Goal: Task Accomplishment & Management: Manage account settings

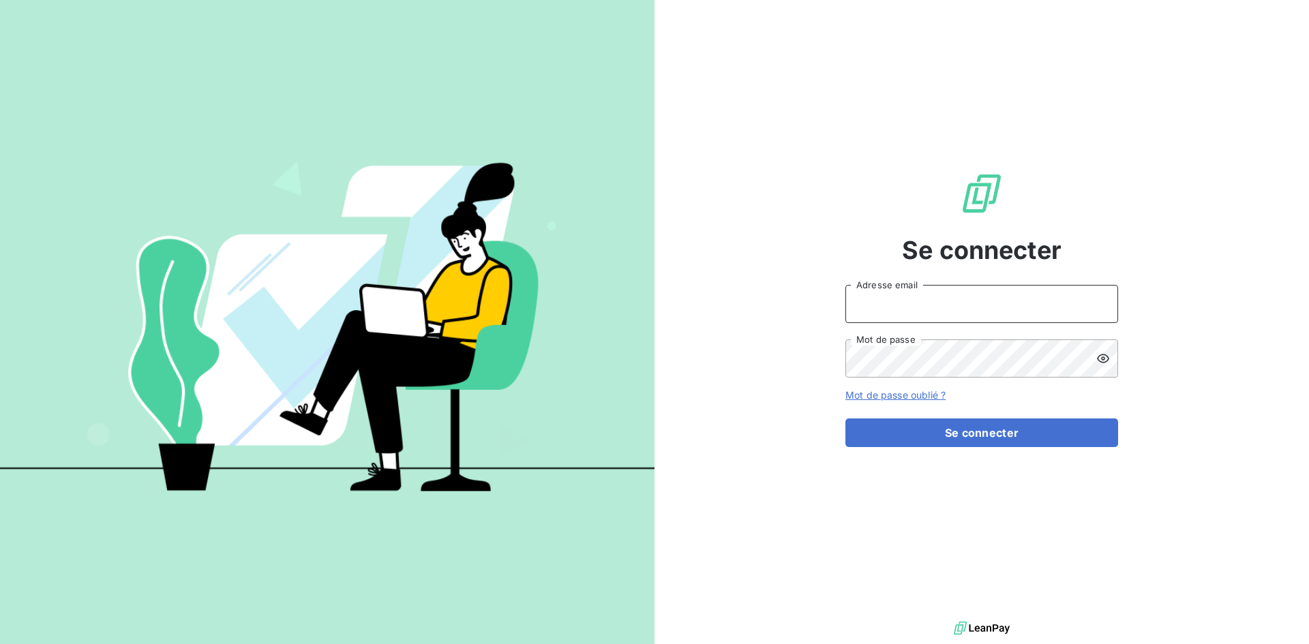
click at [986, 298] on input "Adresse email" at bounding box center [981, 304] width 273 height 38
type input "[EMAIL_ADDRESS][DOMAIN_NAME]"
drag, startPoint x: 960, startPoint y: 431, endPoint x: 1014, endPoint y: 394, distance: 65.6
click at [961, 431] on button "Se connecter" at bounding box center [981, 432] width 273 height 29
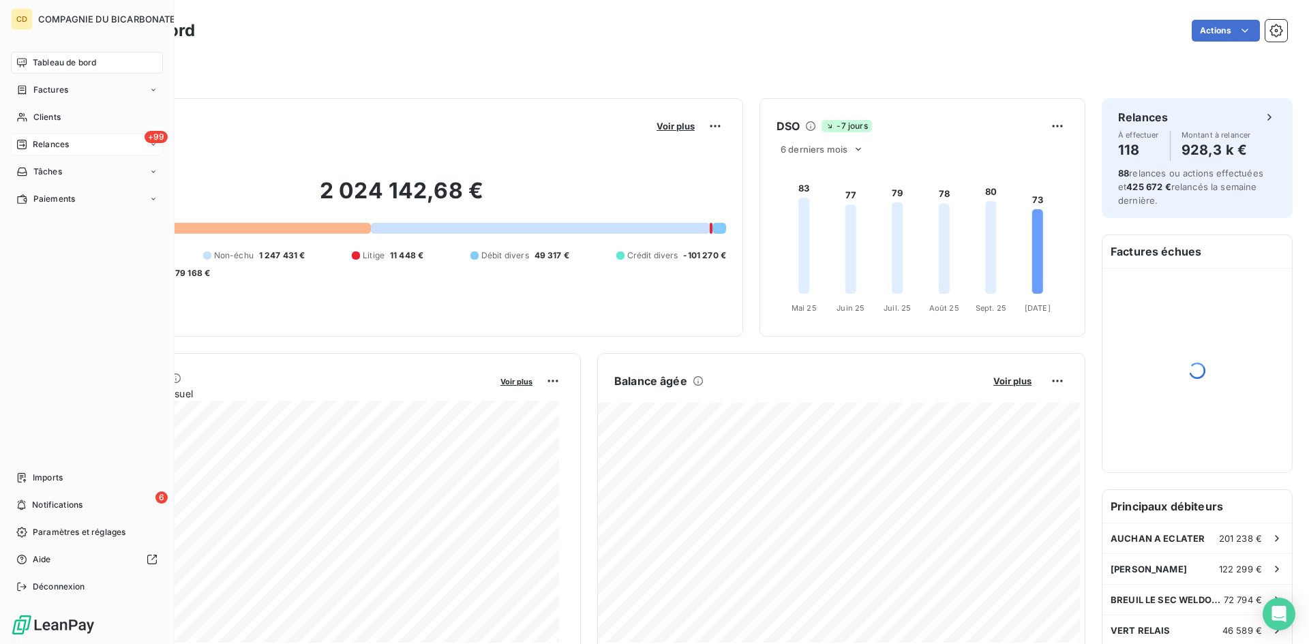
click at [22, 139] on icon at bounding box center [21, 144] width 11 height 11
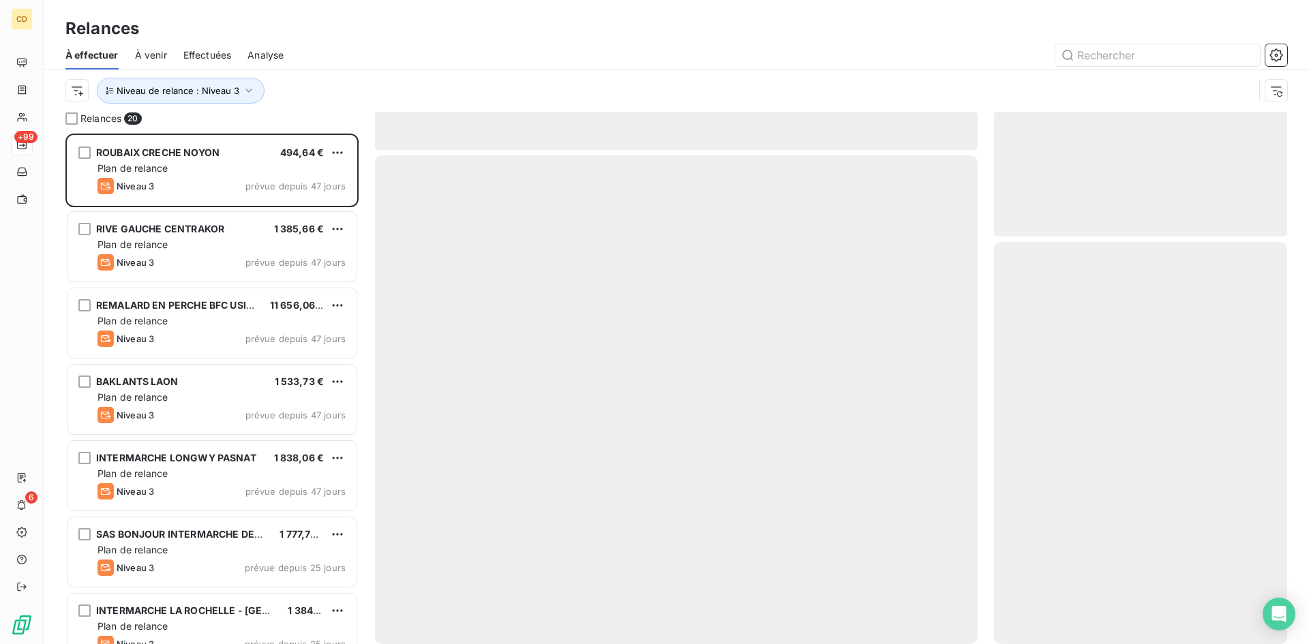
scroll to position [500, 283]
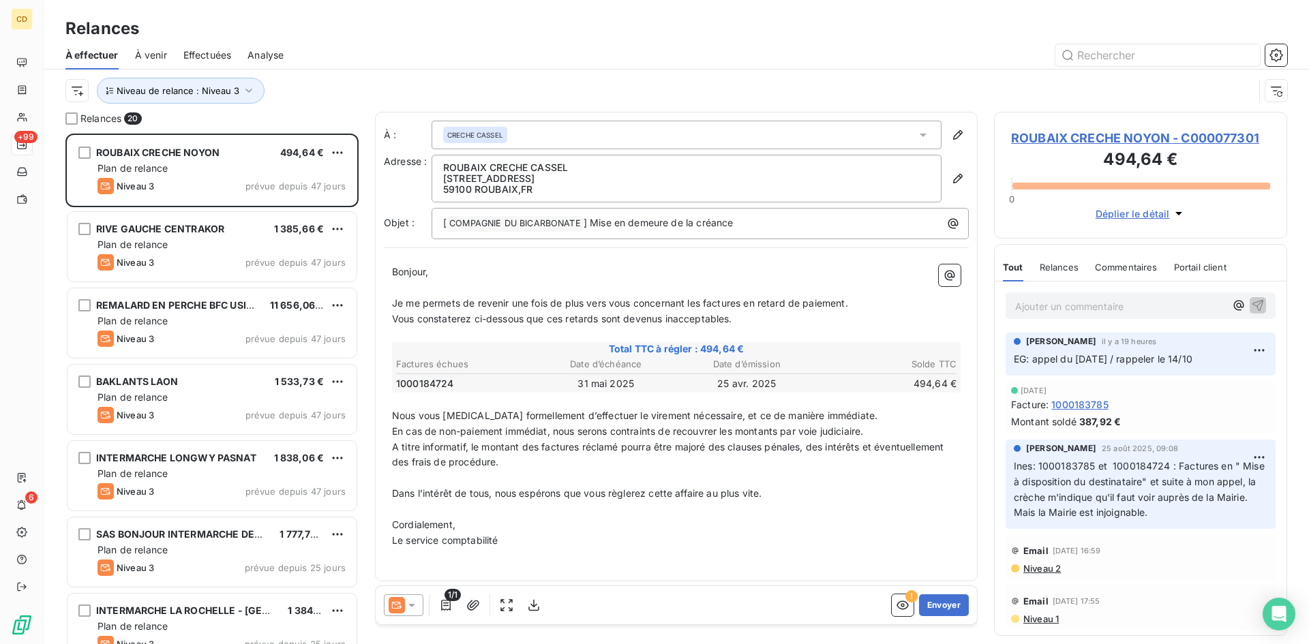
click at [1073, 304] on p "Ajouter un commentaire ﻿" at bounding box center [1120, 306] width 210 height 17
drag, startPoint x: 1066, startPoint y: 304, endPoint x: 1002, endPoint y: 267, distance: 73.9
click at [1002, 267] on div "Tout Relances Commentaires Portail client Tout Relances Commentaires Portail cl…" at bounding box center [1140, 267] width 292 height 29
click at [1172, 309] on p "EG: appel creche le [DATE]" at bounding box center [1120, 306] width 210 height 16
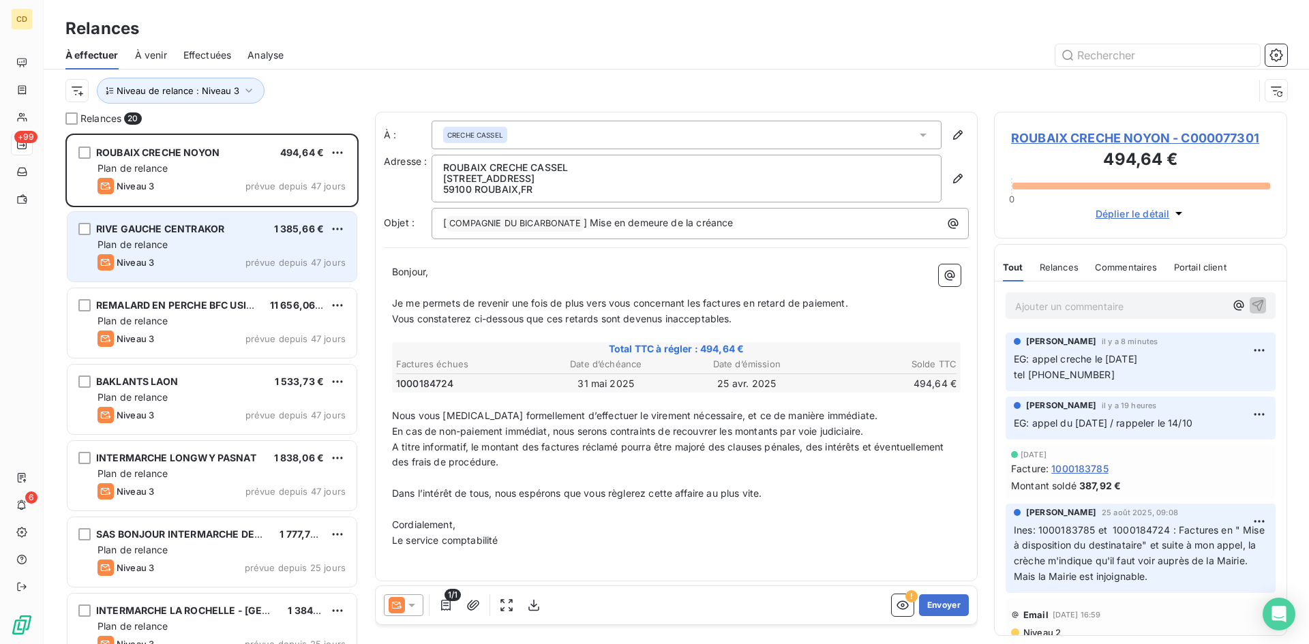
click at [187, 254] on div "RIVE GAUCHE CENTRAKOR 1 385,66 € Plan de relance Niveau 3 prévue depuis 47 jours" at bounding box center [211, 247] width 289 height 70
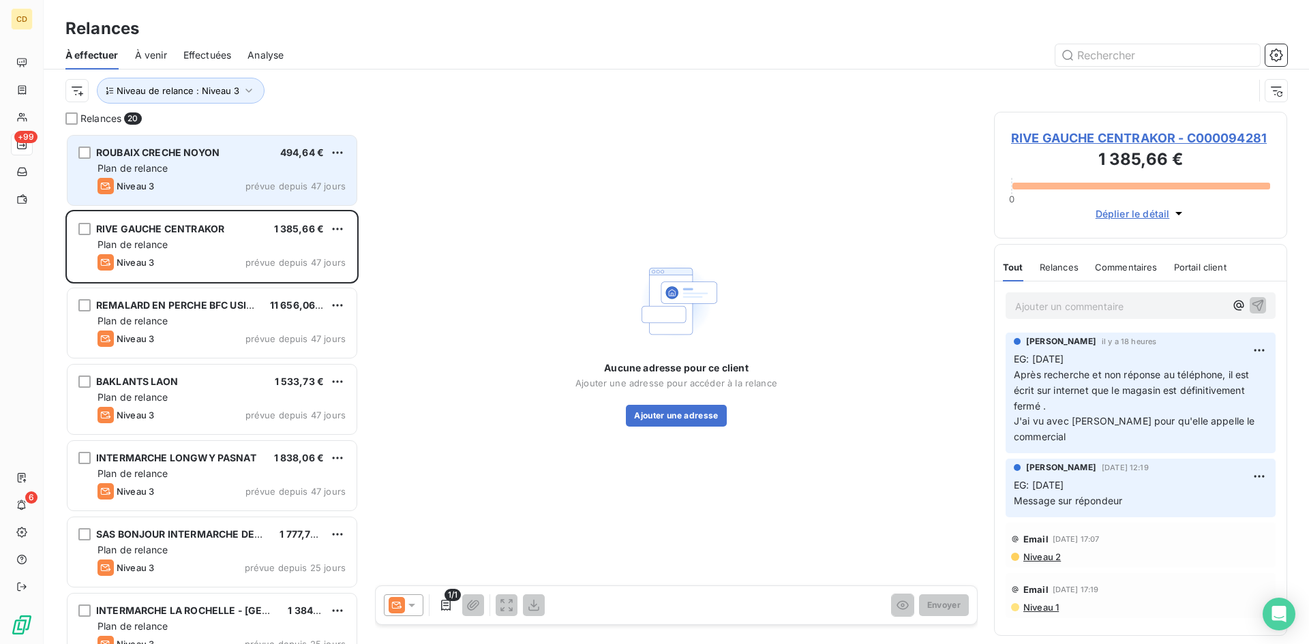
click at [187, 167] on div "Plan de relance" at bounding box center [221, 169] width 248 height 14
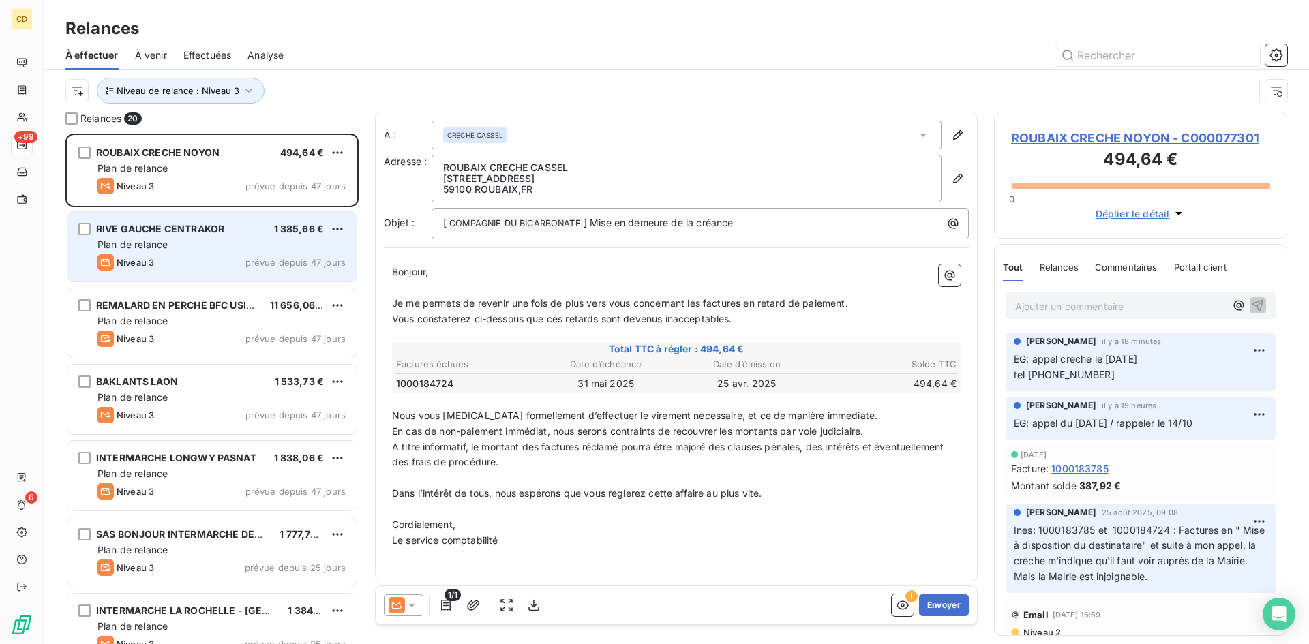
click at [194, 246] on div "Plan de relance" at bounding box center [221, 245] width 248 height 14
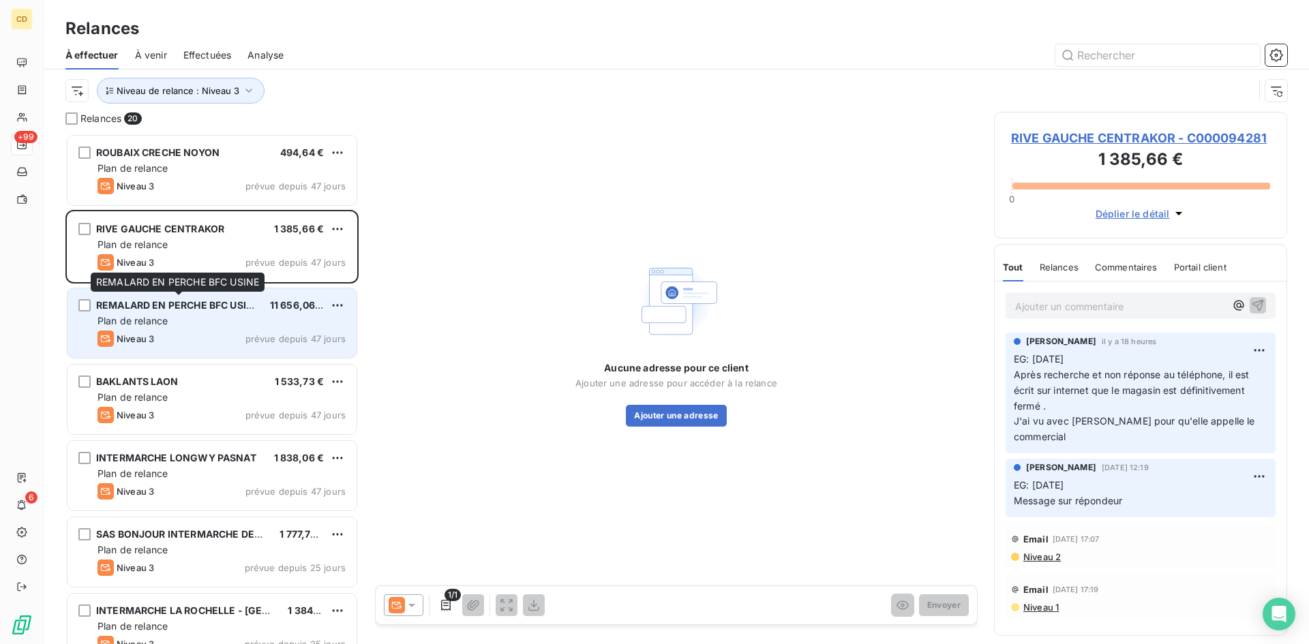
click at [170, 309] on span "REMALARD EN PERCHE BFC USINE" at bounding box center [178, 305] width 164 height 12
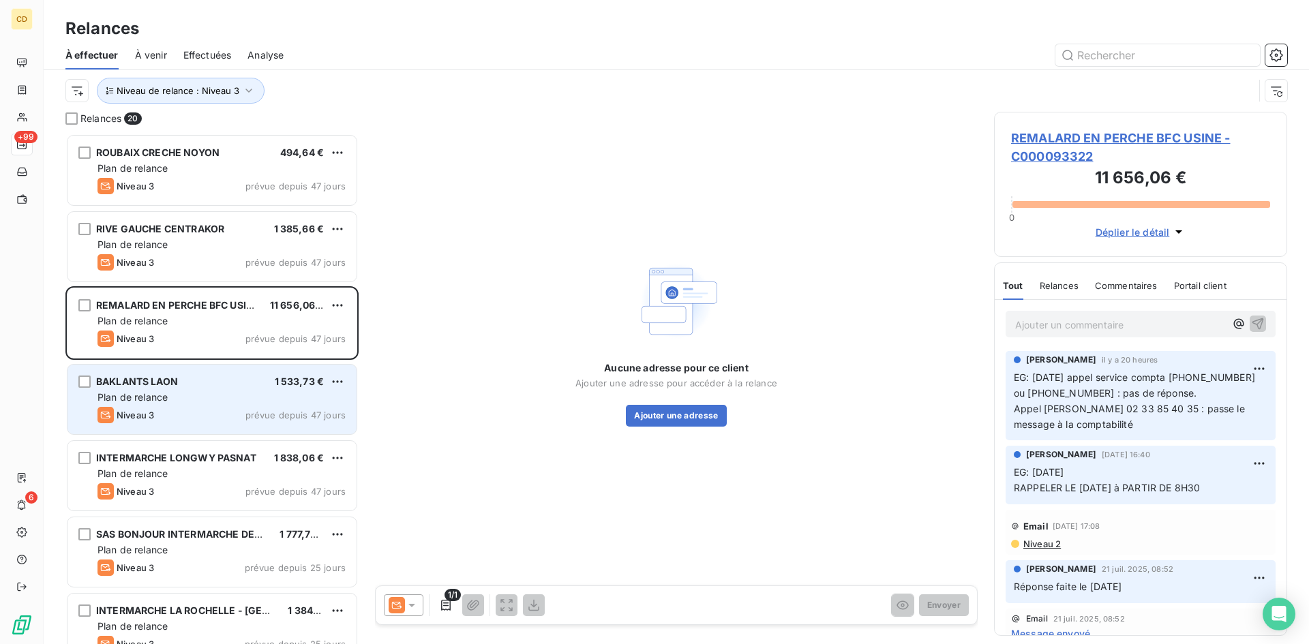
click at [165, 397] on span "Plan de relance" at bounding box center [132, 397] width 70 height 12
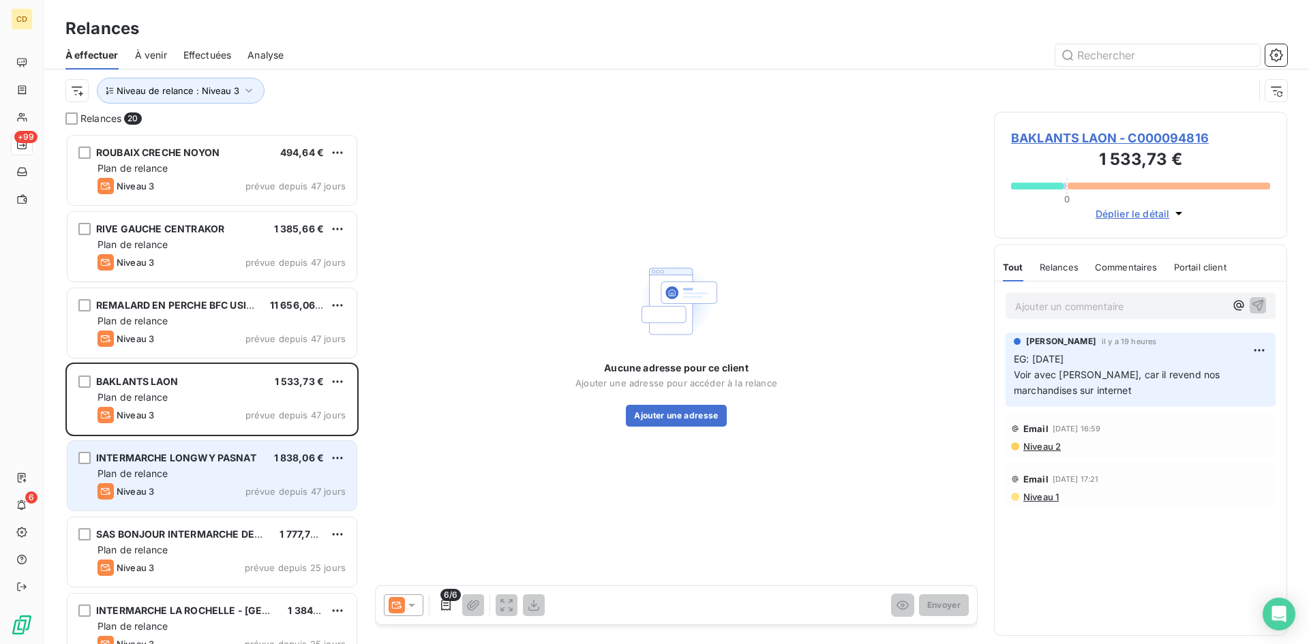
click at [170, 470] on div "Plan de relance" at bounding box center [221, 474] width 248 height 14
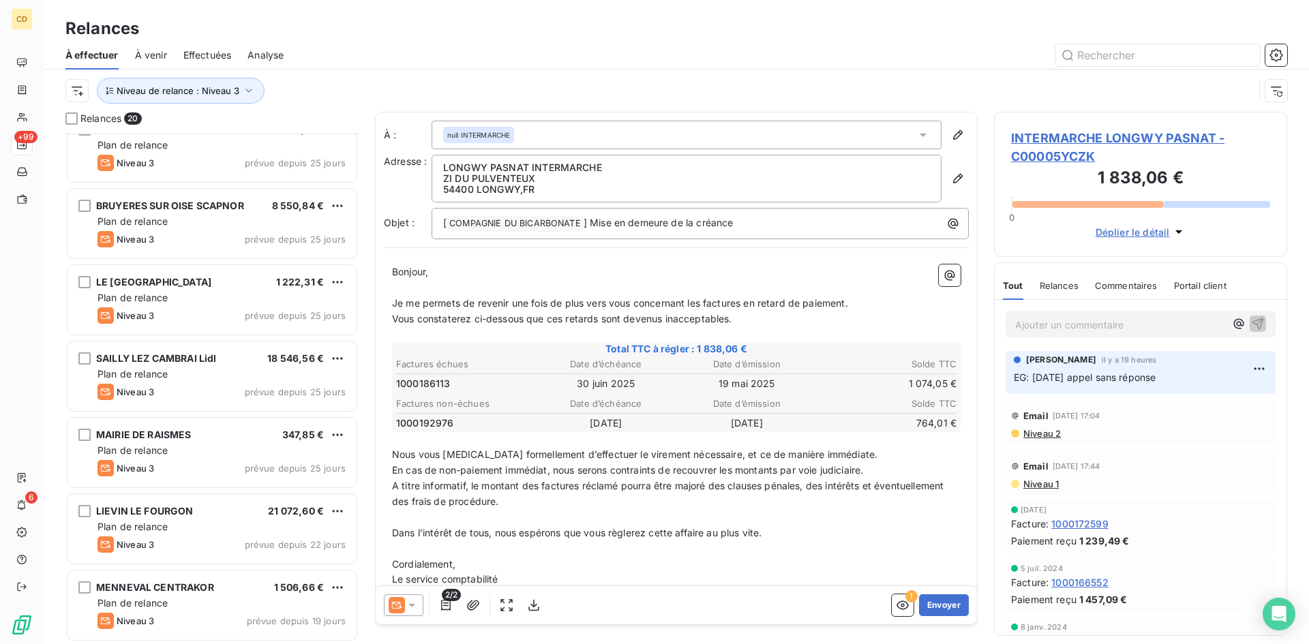
scroll to position [1017, 0]
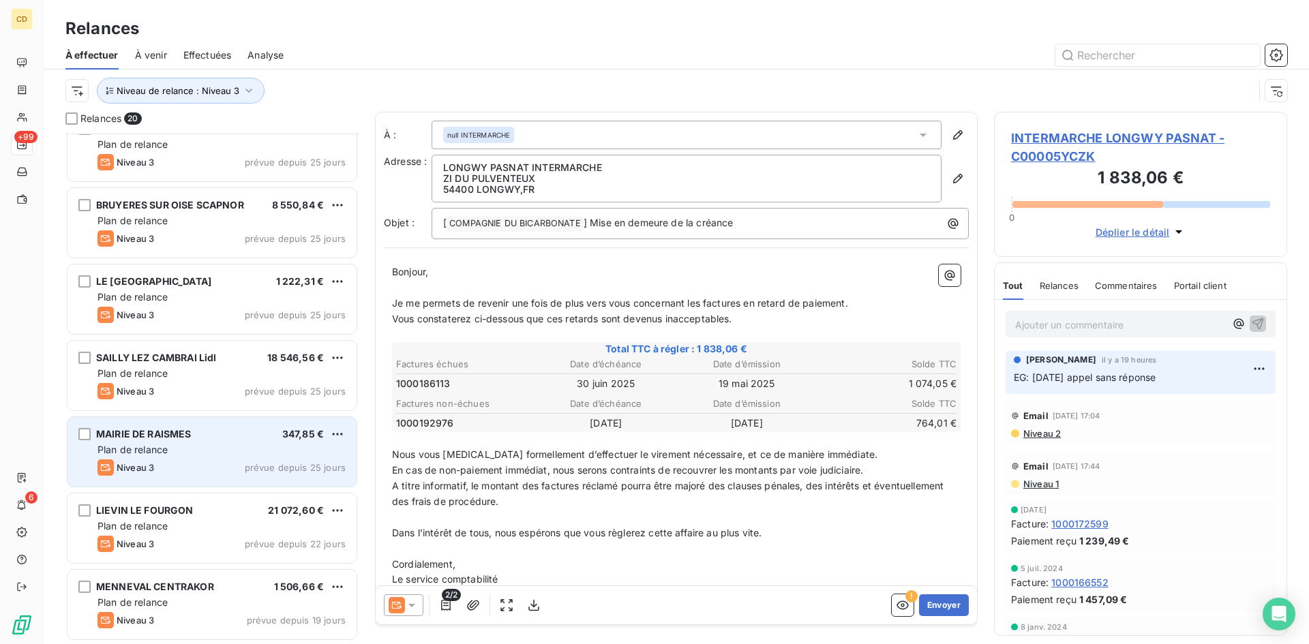
click at [209, 442] on div "MAIRIE DE RAISMES 347,85 € Plan de relance Niveau 3 prévue depuis 25 jours" at bounding box center [211, 452] width 289 height 70
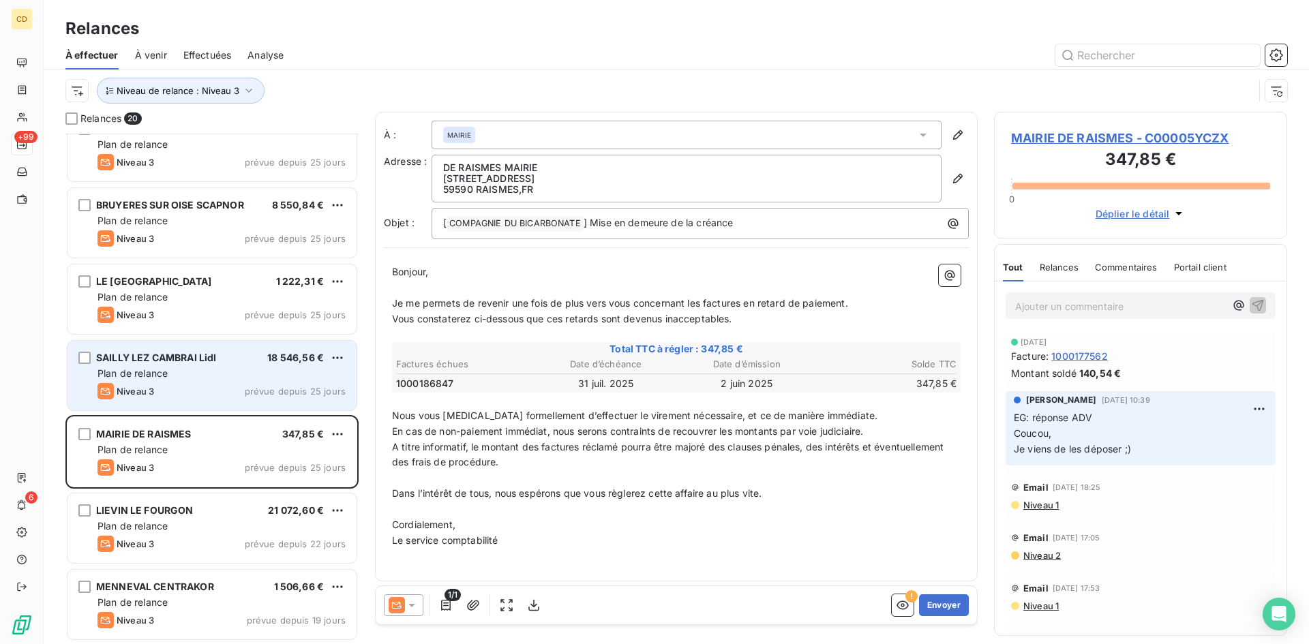
click at [170, 379] on div "Plan de relance" at bounding box center [221, 374] width 248 height 14
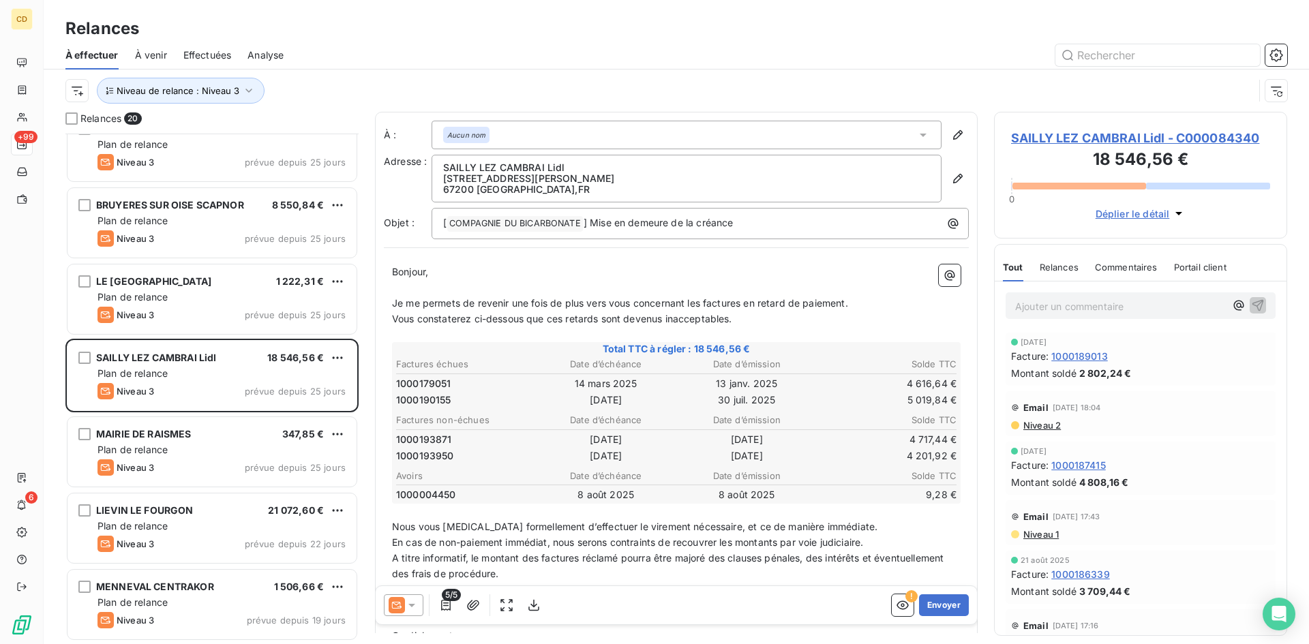
click at [1040, 425] on span "Niveau 2" at bounding box center [1041, 425] width 39 height 11
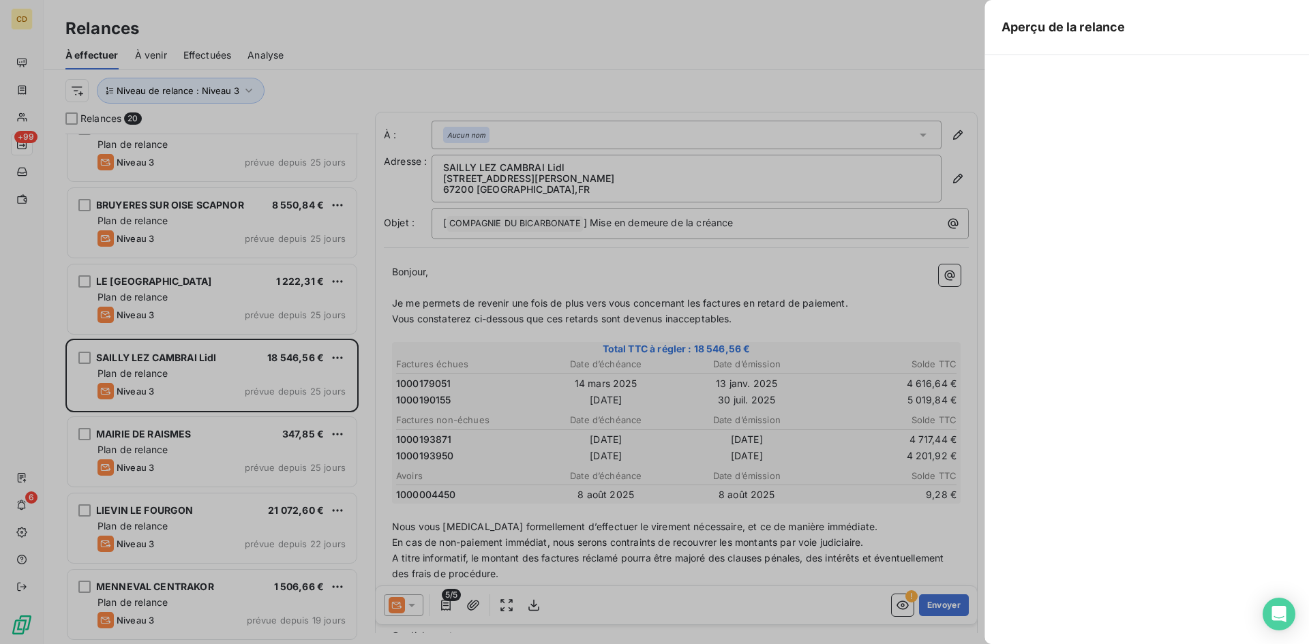
scroll to position [500, 283]
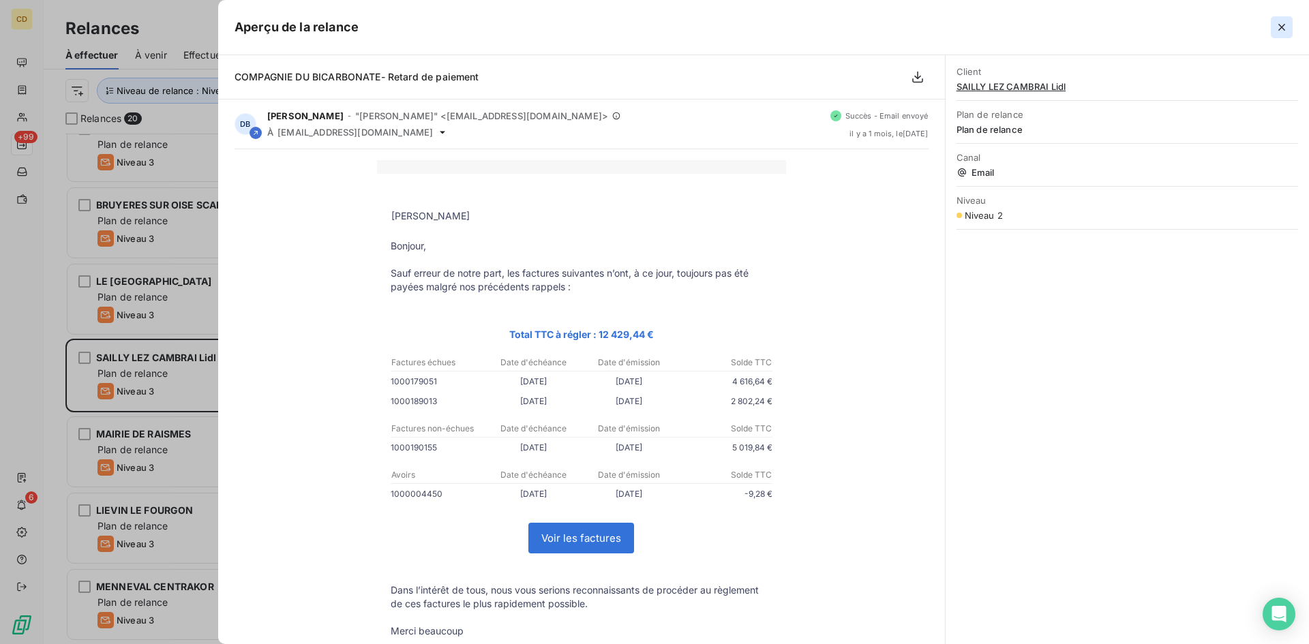
click at [1285, 24] on icon "button" at bounding box center [1282, 27] width 14 height 14
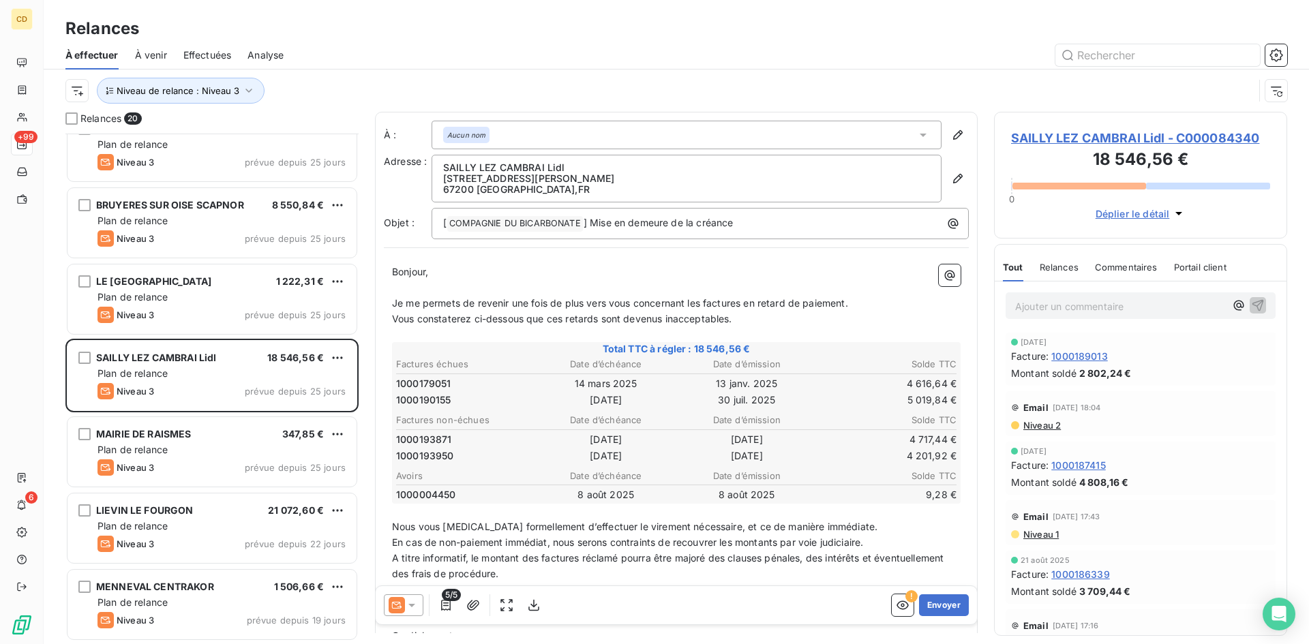
click at [1033, 426] on span "Niveau 2" at bounding box center [1041, 425] width 39 height 11
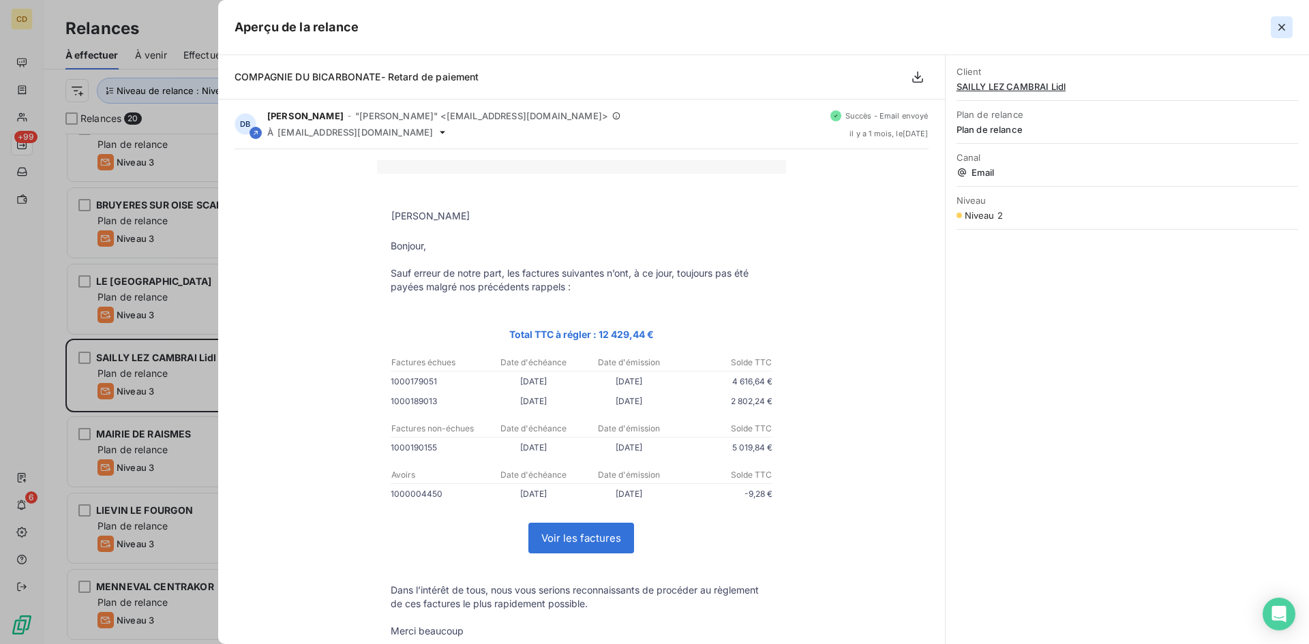
click at [1282, 25] on icon "button" at bounding box center [1282, 27] width 14 height 14
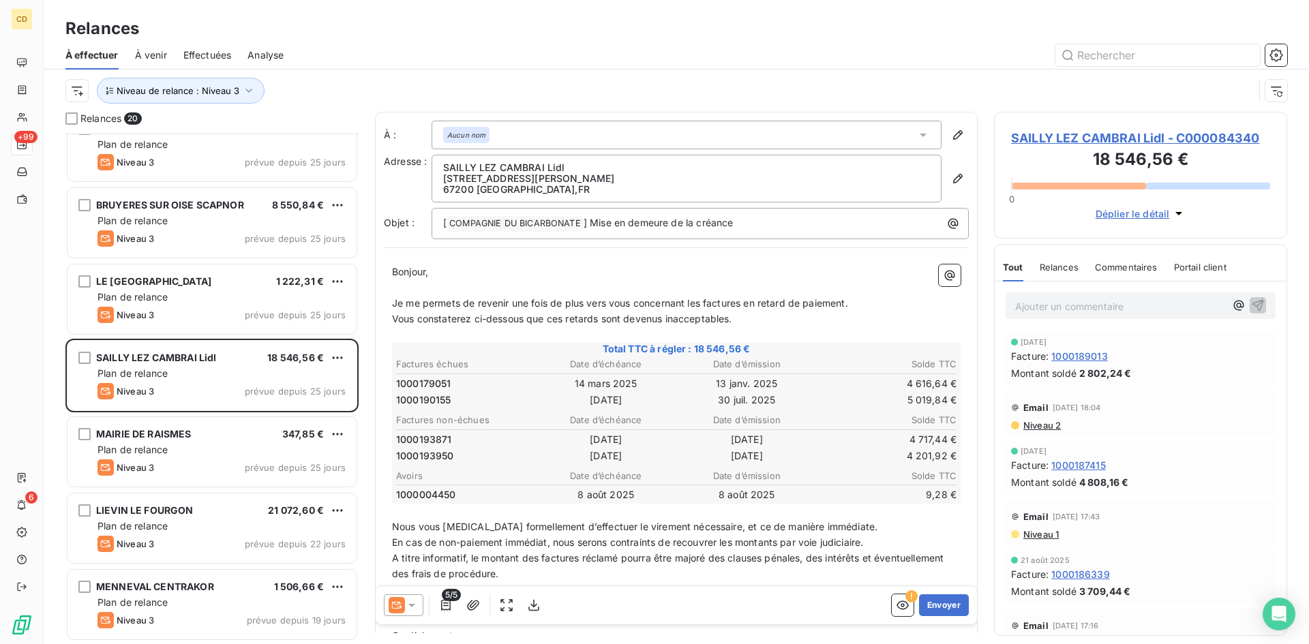
click at [1042, 425] on span "Niveau 2" at bounding box center [1041, 425] width 39 height 11
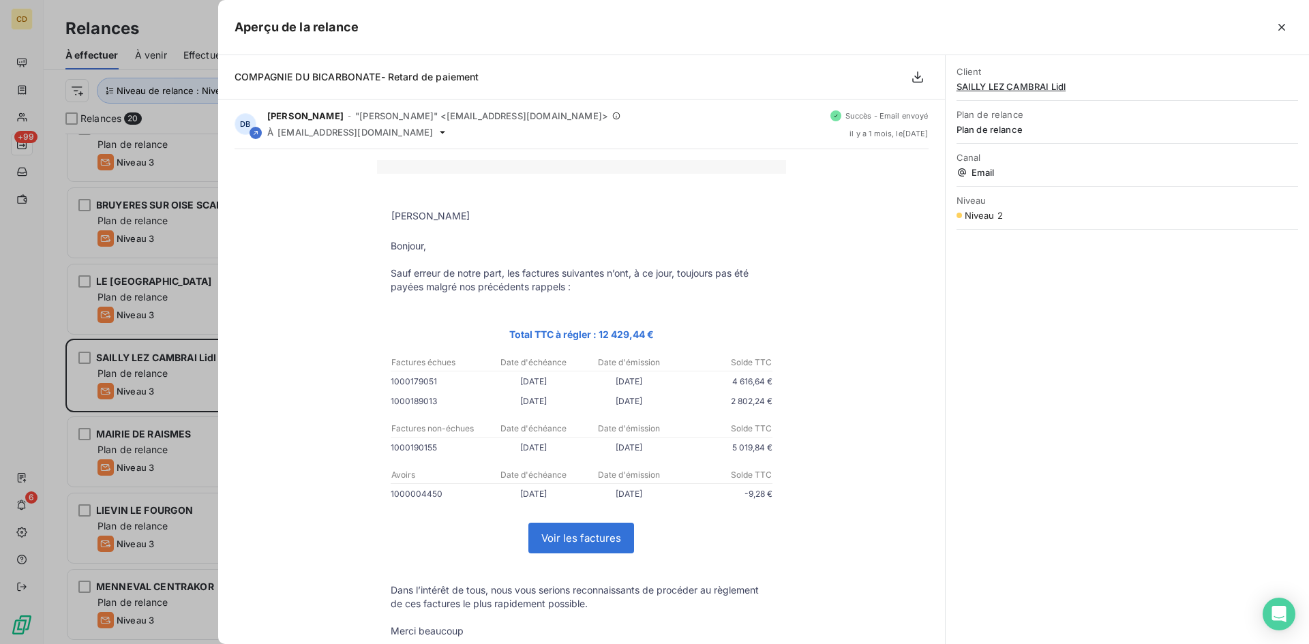
click at [577, 533] on link "Voir les factures" at bounding box center [581, 537] width 104 height 29
drag, startPoint x: 1281, startPoint y: 29, endPoint x: 1270, endPoint y: 31, distance: 11.1
click at [1281, 29] on icon "button" at bounding box center [1281, 27] width 7 height 7
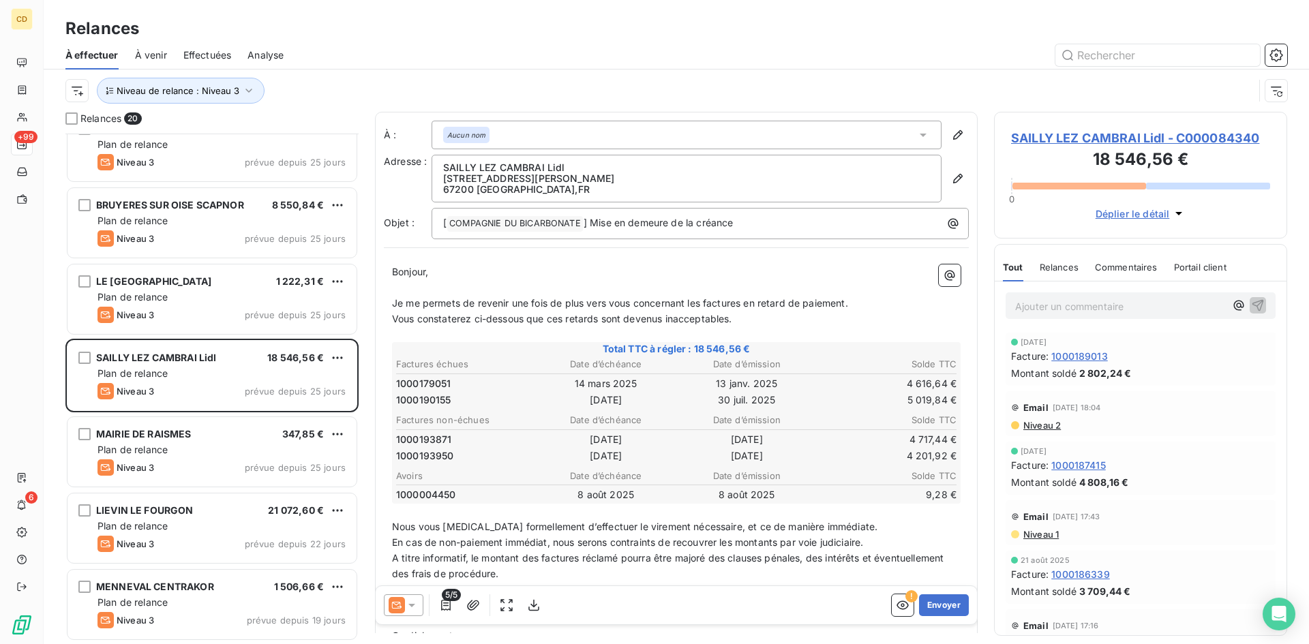
click at [1046, 536] on span "Niveau 1" at bounding box center [1040, 534] width 37 height 11
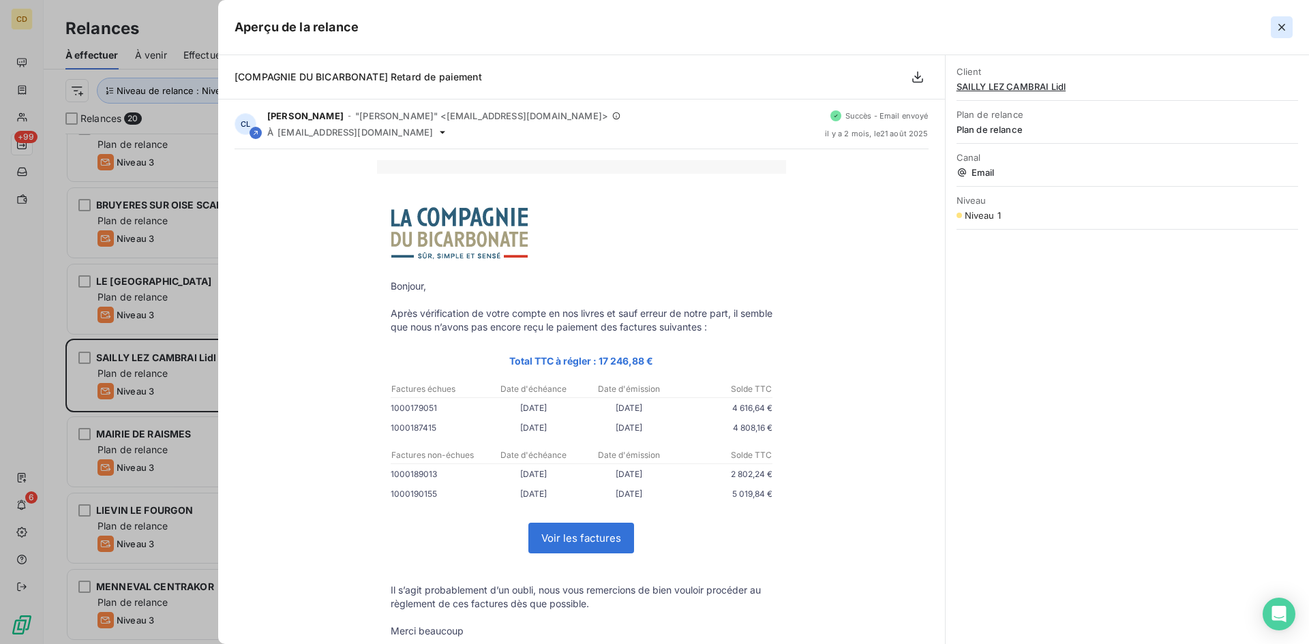
click at [1281, 24] on icon "button" at bounding box center [1282, 27] width 14 height 14
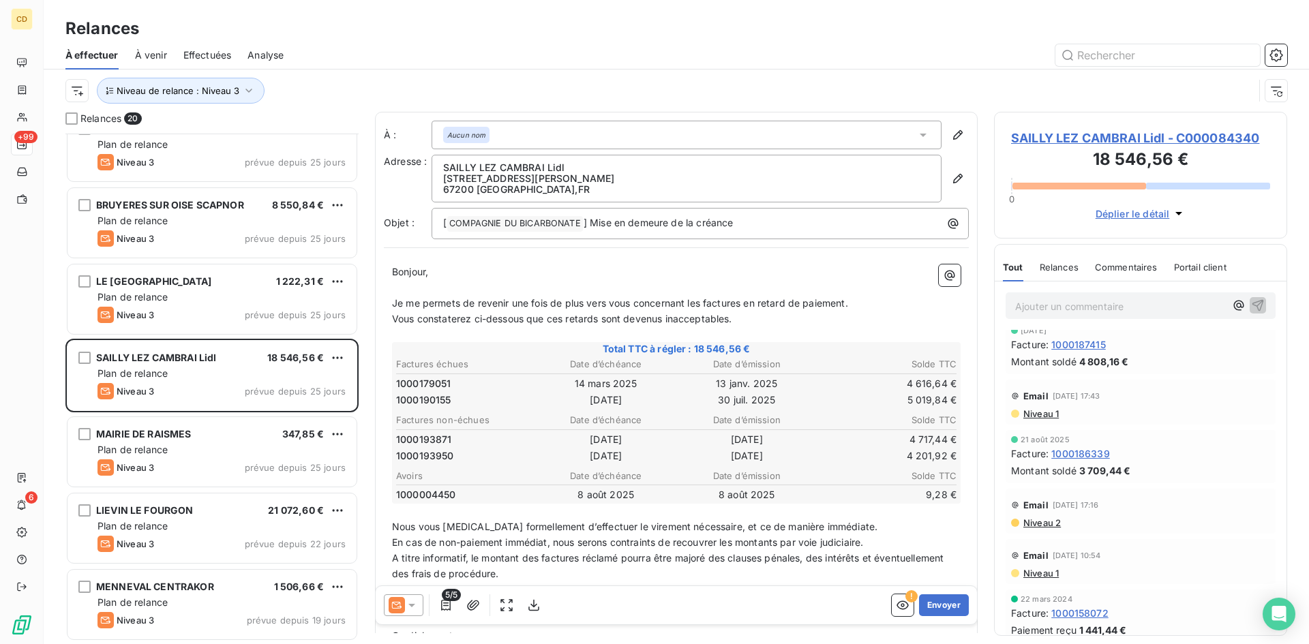
scroll to position [131, 0]
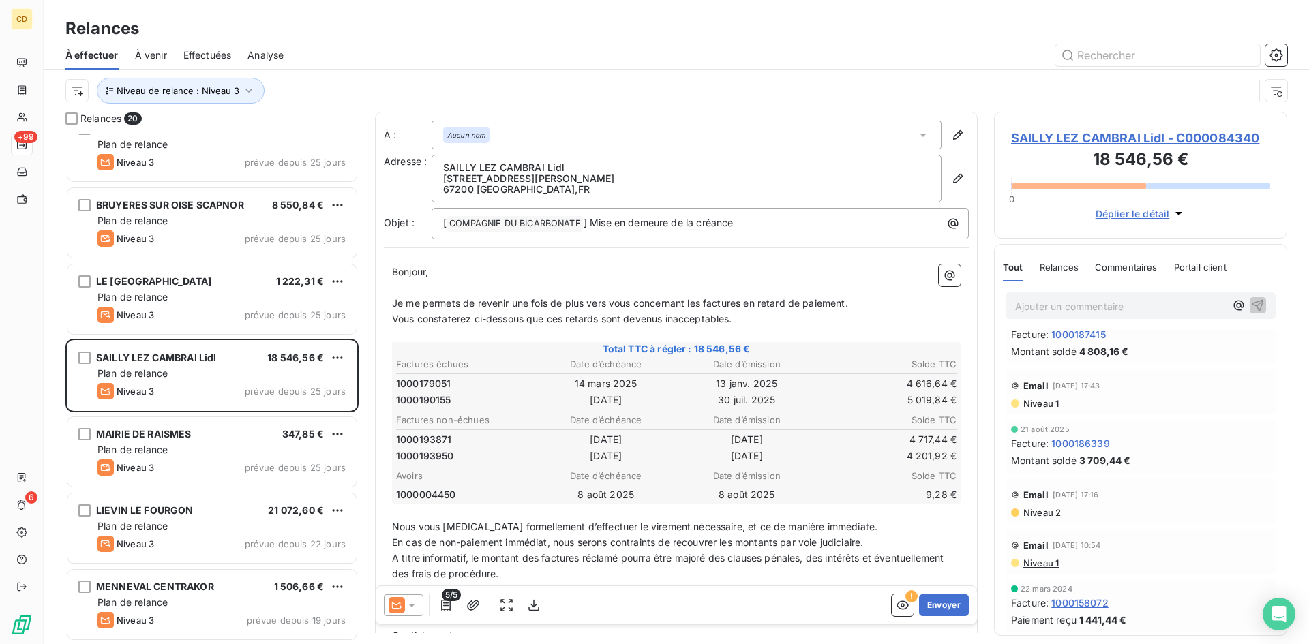
click at [1039, 511] on span "Niveau 2" at bounding box center [1041, 512] width 39 height 11
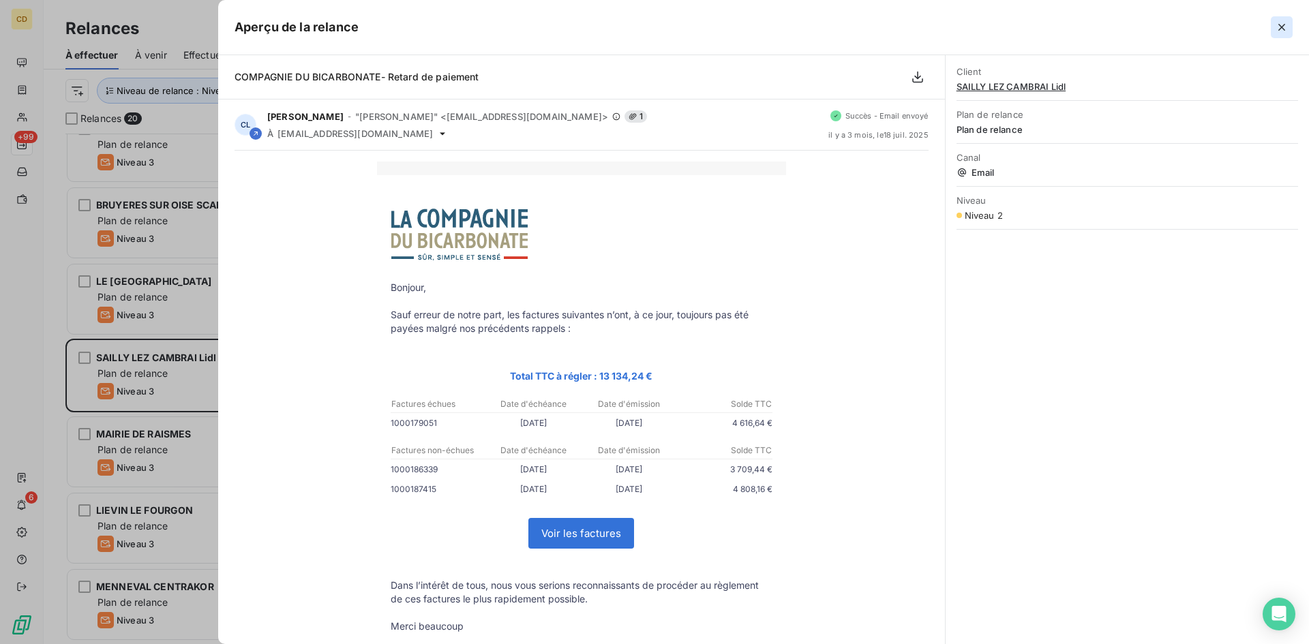
click at [1285, 18] on button "button" at bounding box center [1281, 27] width 22 height 22
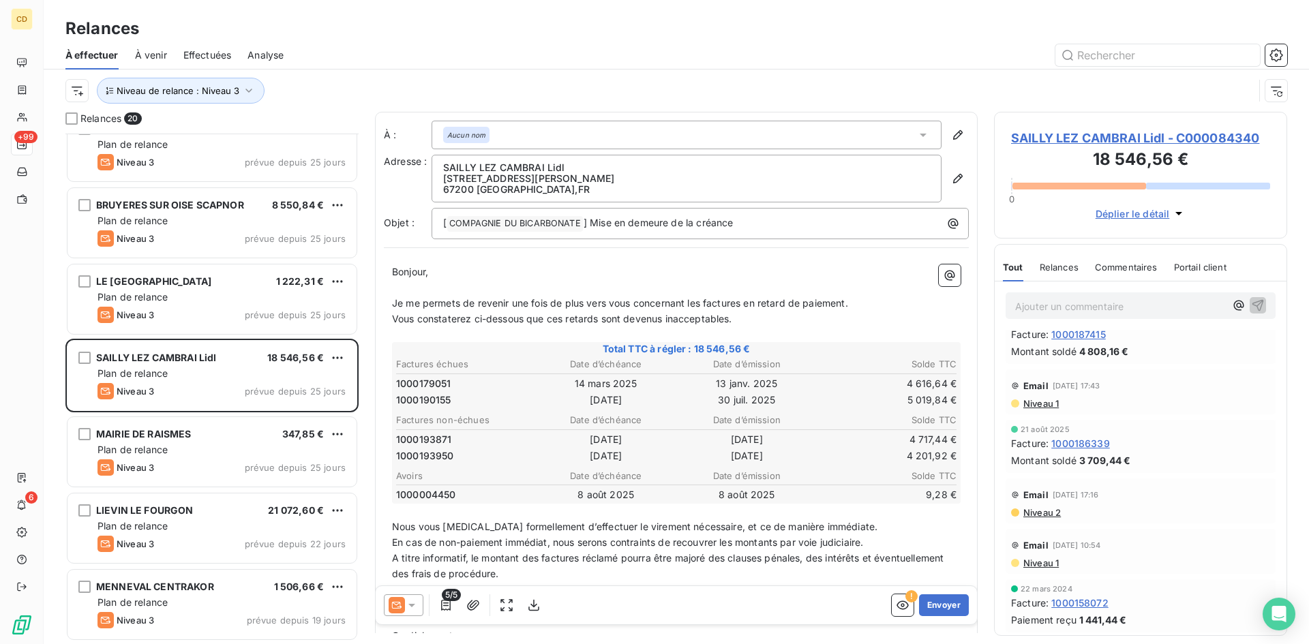
click at [412, 607] on icon at bounding box center [411, 605] width 7 height 3
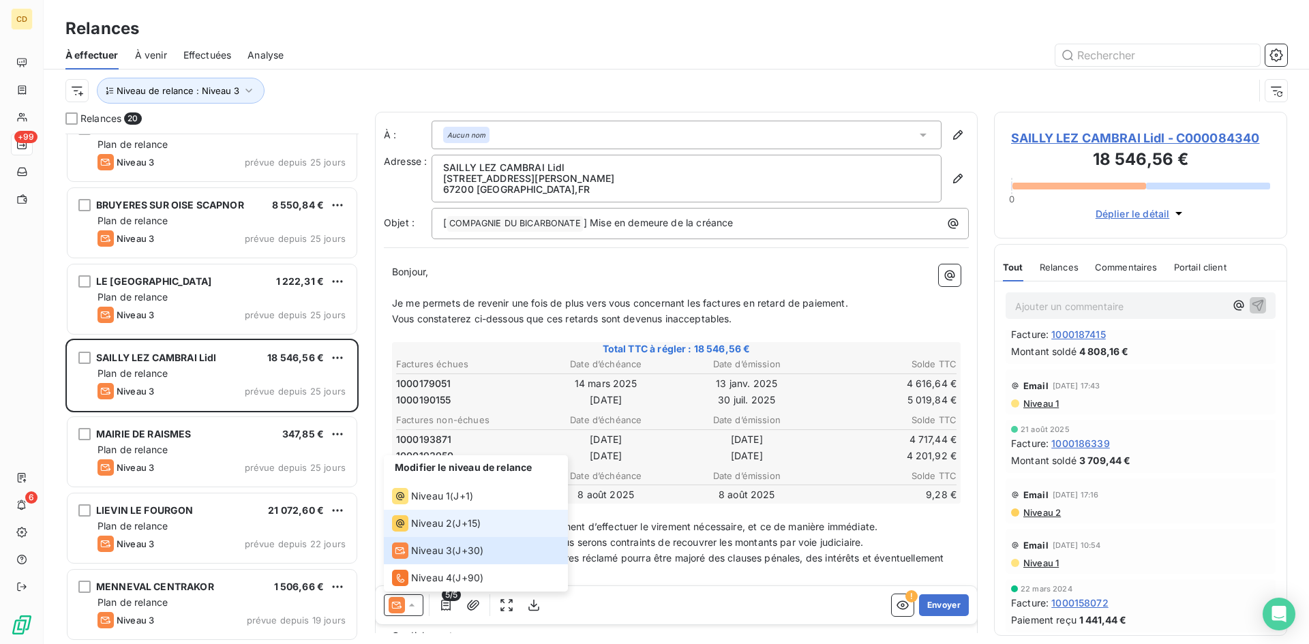
click at [430, 521] on span "Niveau 2" at bounding box center [431, 524] width 41 height 14
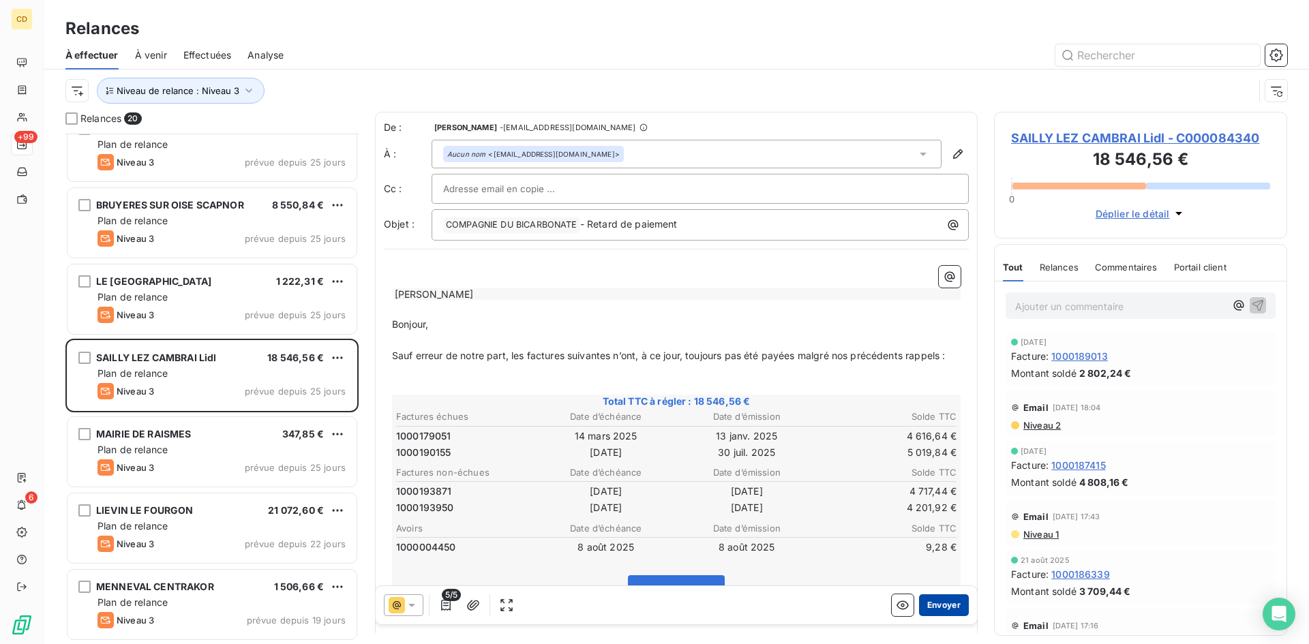
click at [926, 606] on button "Envoyer" at bounding box center [944, 605] width 50 height 22
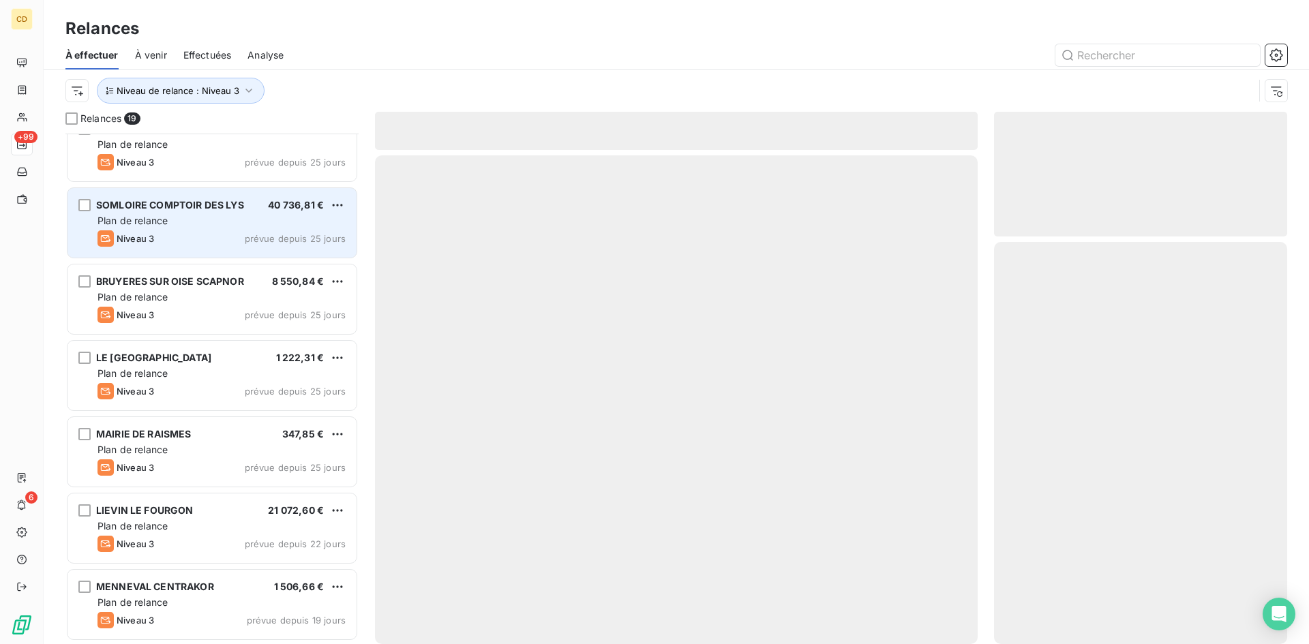
scroll to position [940, 0]
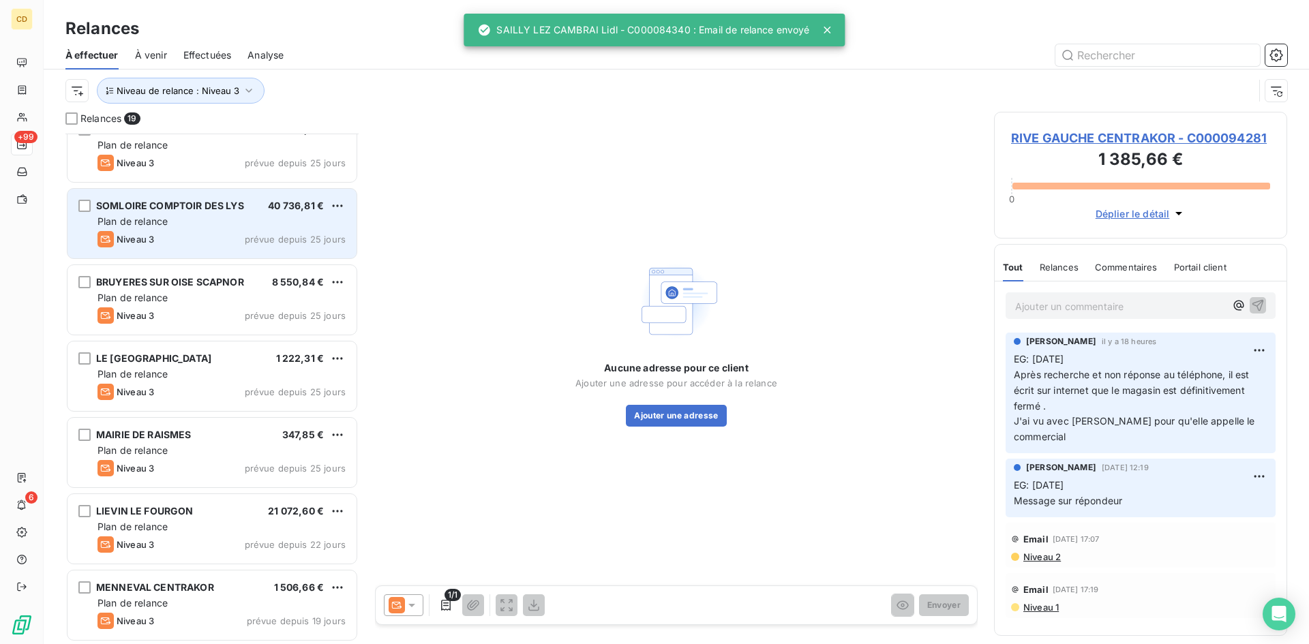
click at [187, 218] on div "Plan de relance" at bounding box center [221, 222] width 248 height 14
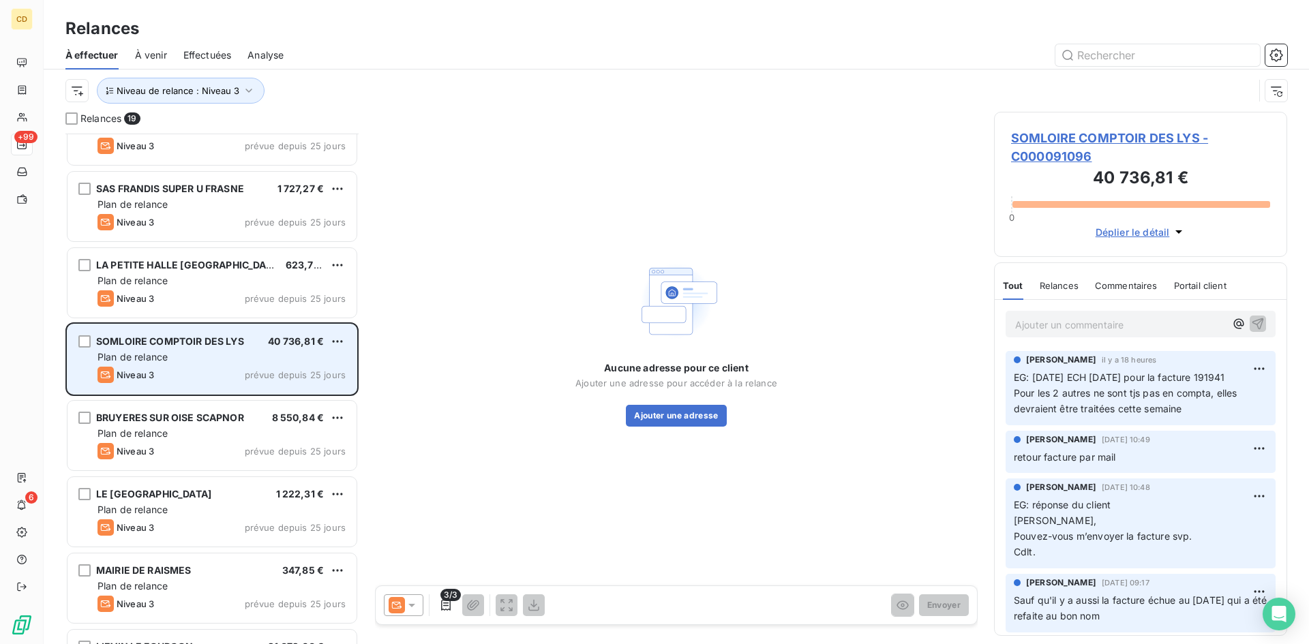
scroll to position [804, 0]
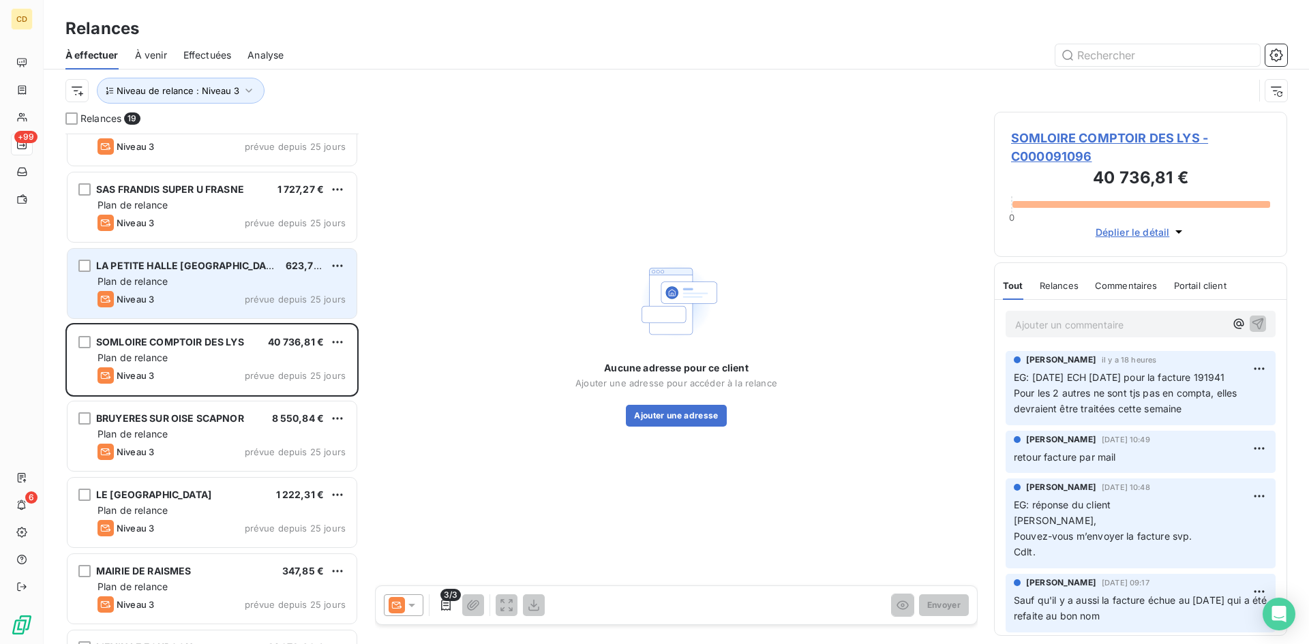
click at [152, 284] on span "Plan de relance" at bounding box center [132, 281] width 70 height 12
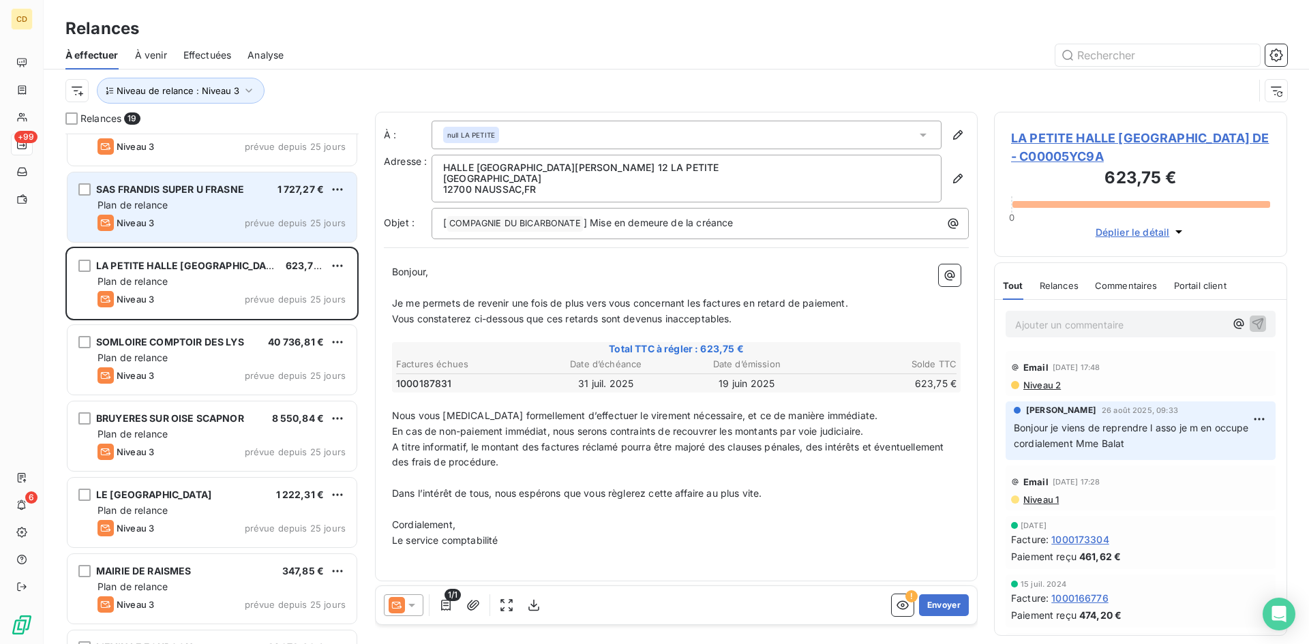
click at [166, 217] on div "Niveau 3 prévue depuis 25 jours" at bounding box center [221, 223] width 248 height 16
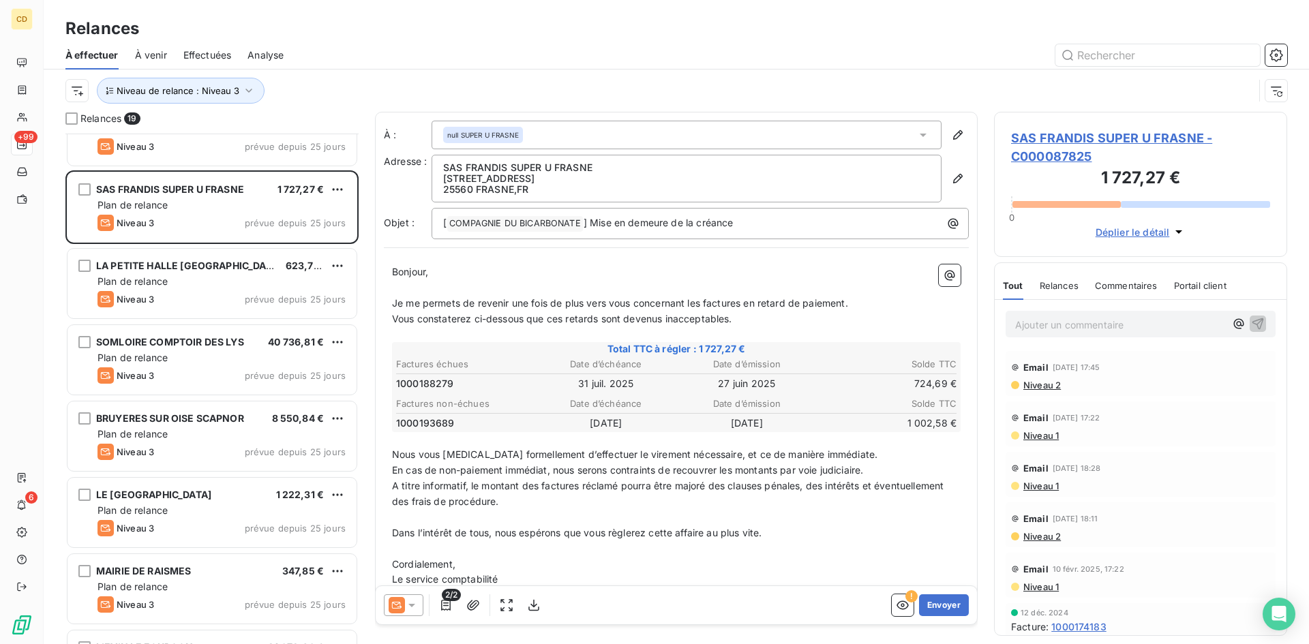
click at [1035, 385] on span "Niveau 2" at bounding box center [1041, 385] width 39 height 11
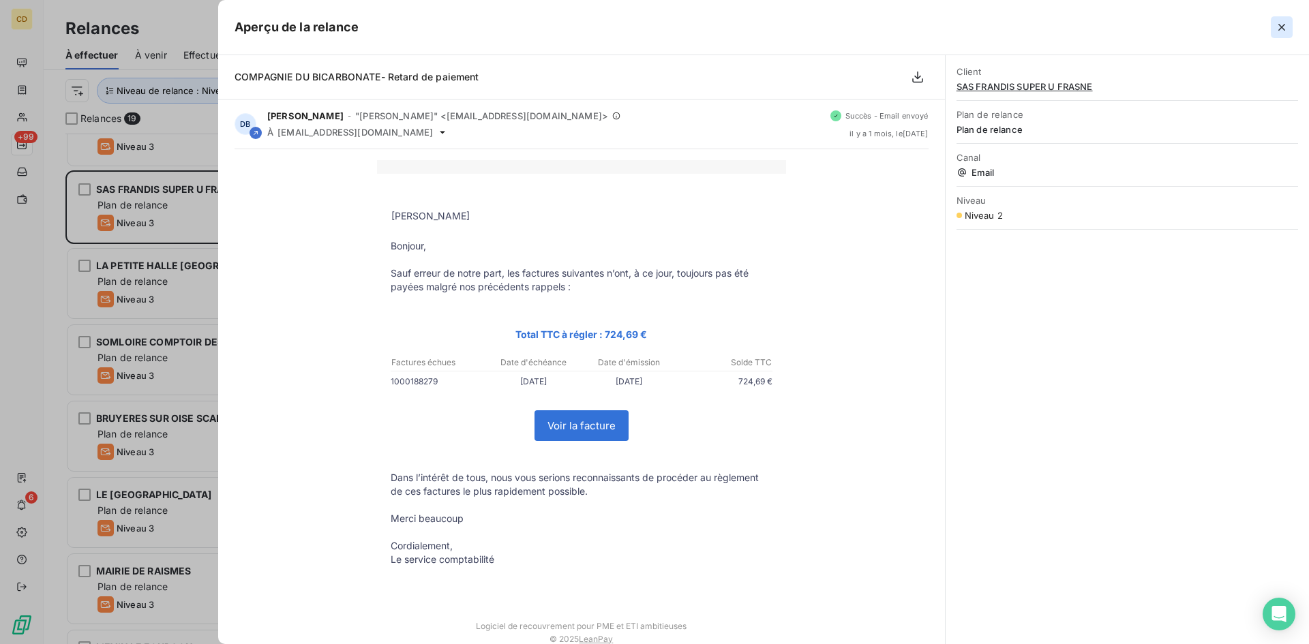
click at [1279, 27] on icon "button" at bounding box center [1282, 27] width 14 height 14
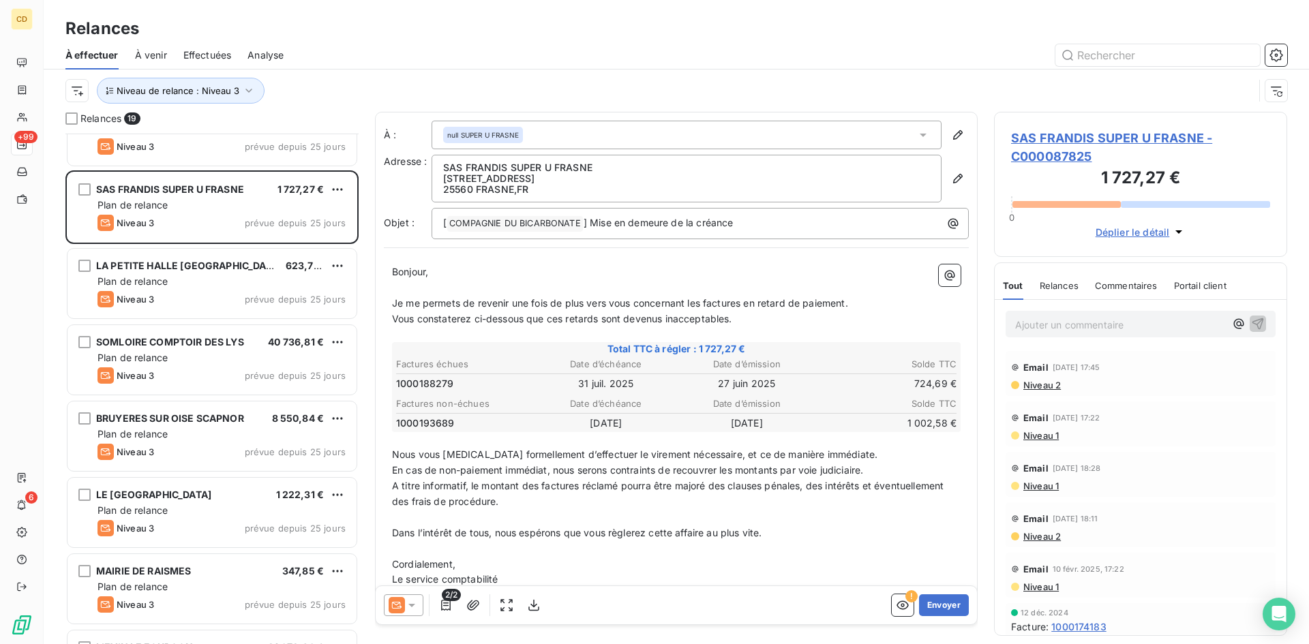
scroll to position [667, 0]
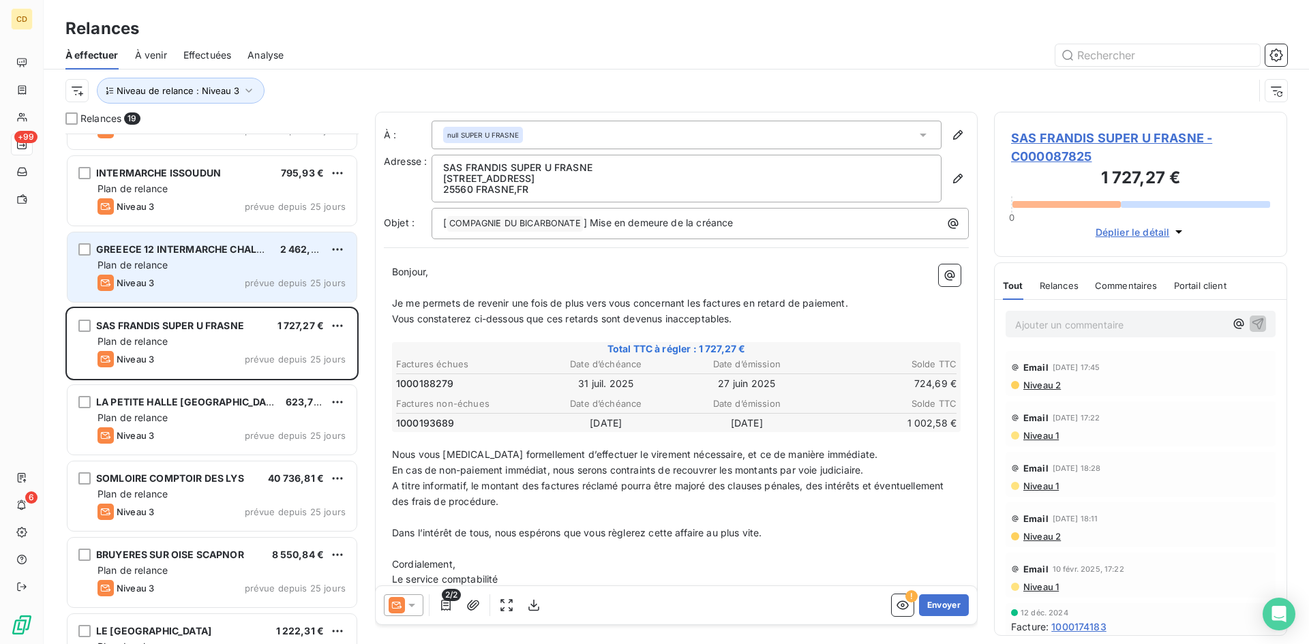
click at [172, 262] on div "Plan de relance" at bounding box center [221, 265] width 248 height 14
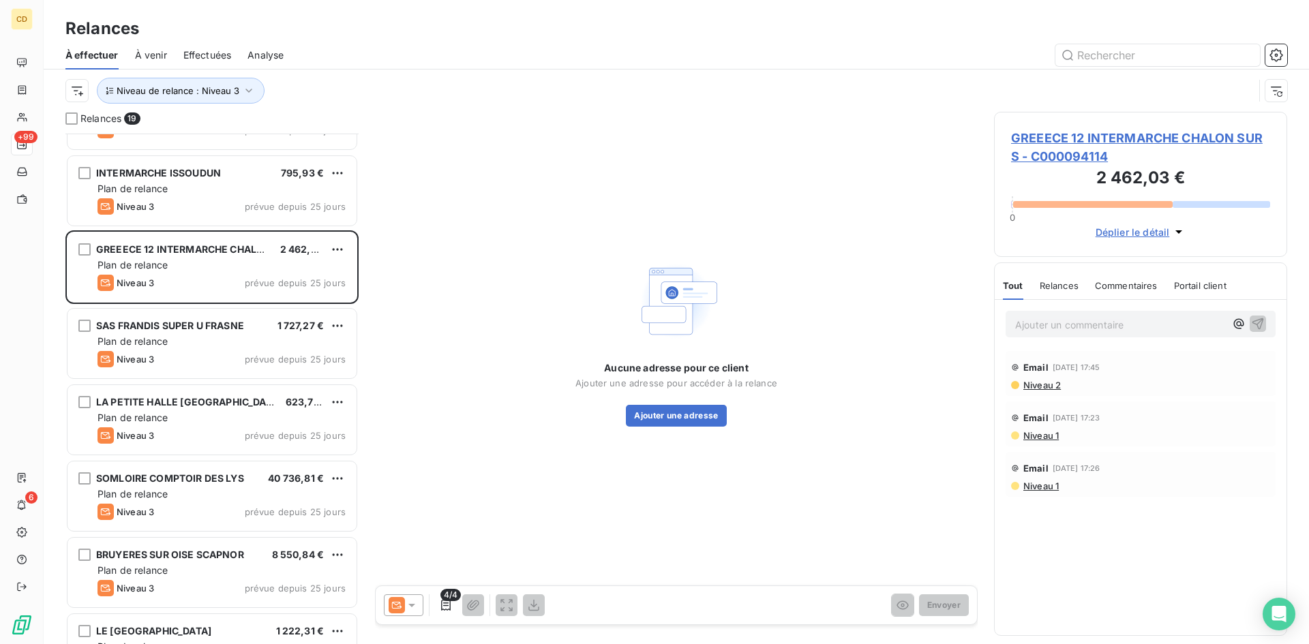
click at [1038, 384] on span "Niveau 2" at bounding box center [1041, 385] width 39 height 11
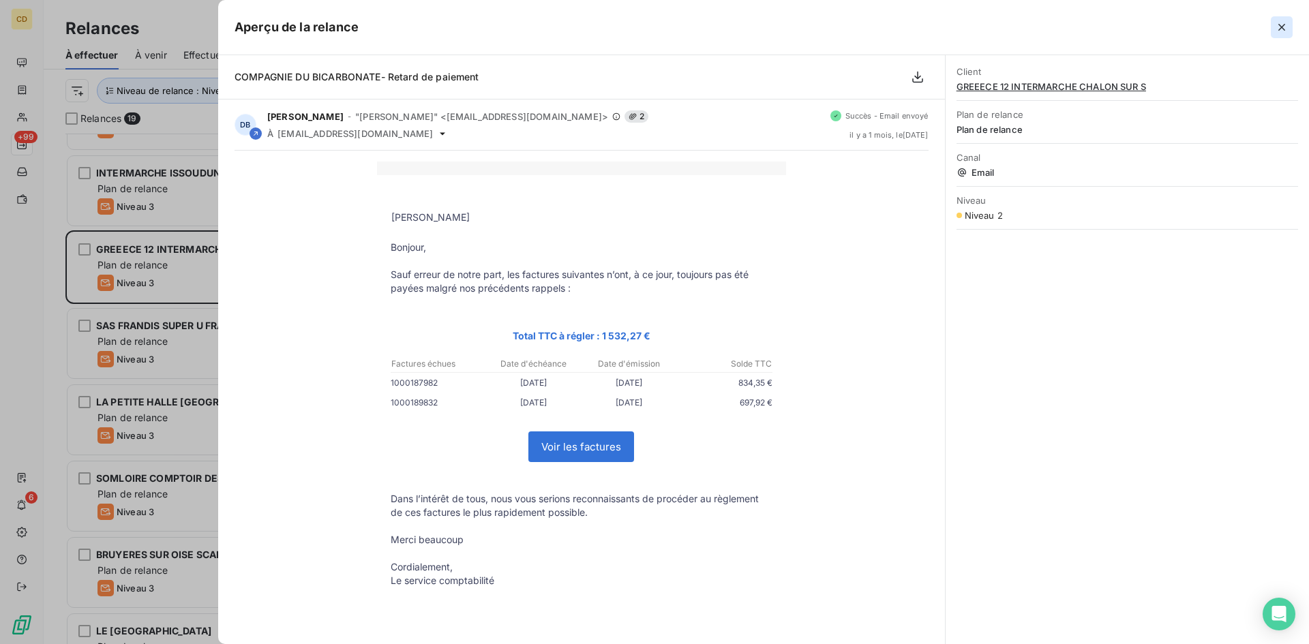
click at [1285, 24] on icon "button" at bounding box center [1282, 27] width 14 height 14
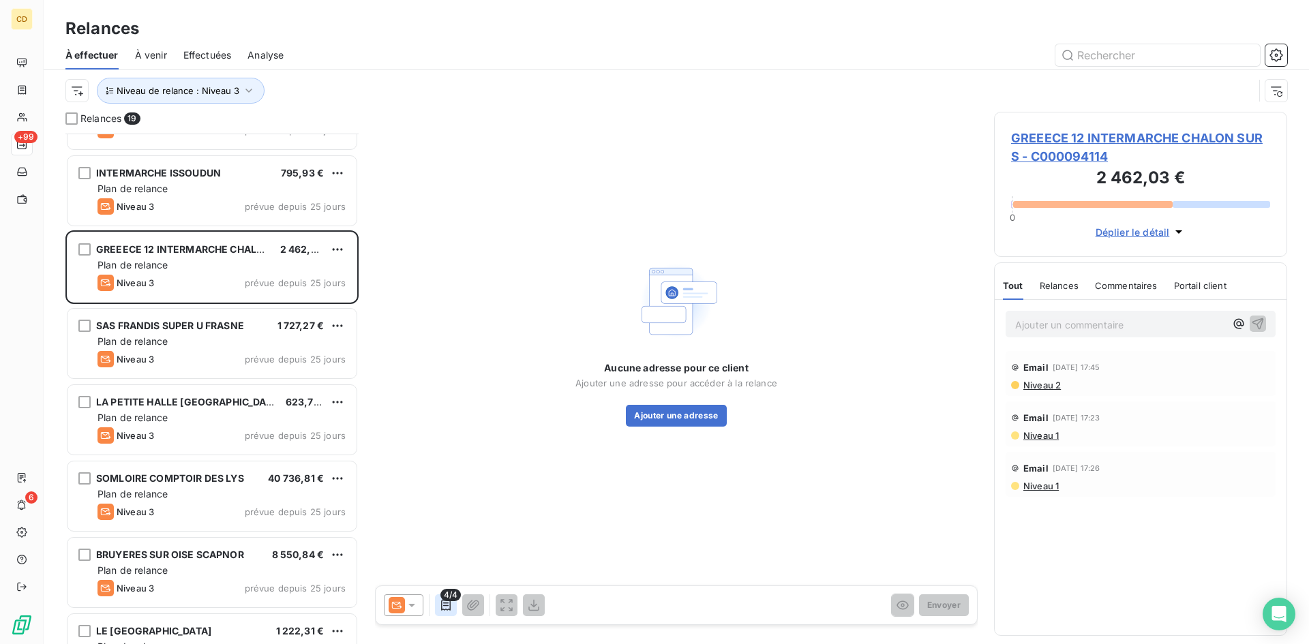
click at [443, 607] on icon "button" at bounding box center [446, 605] width 14 height 14
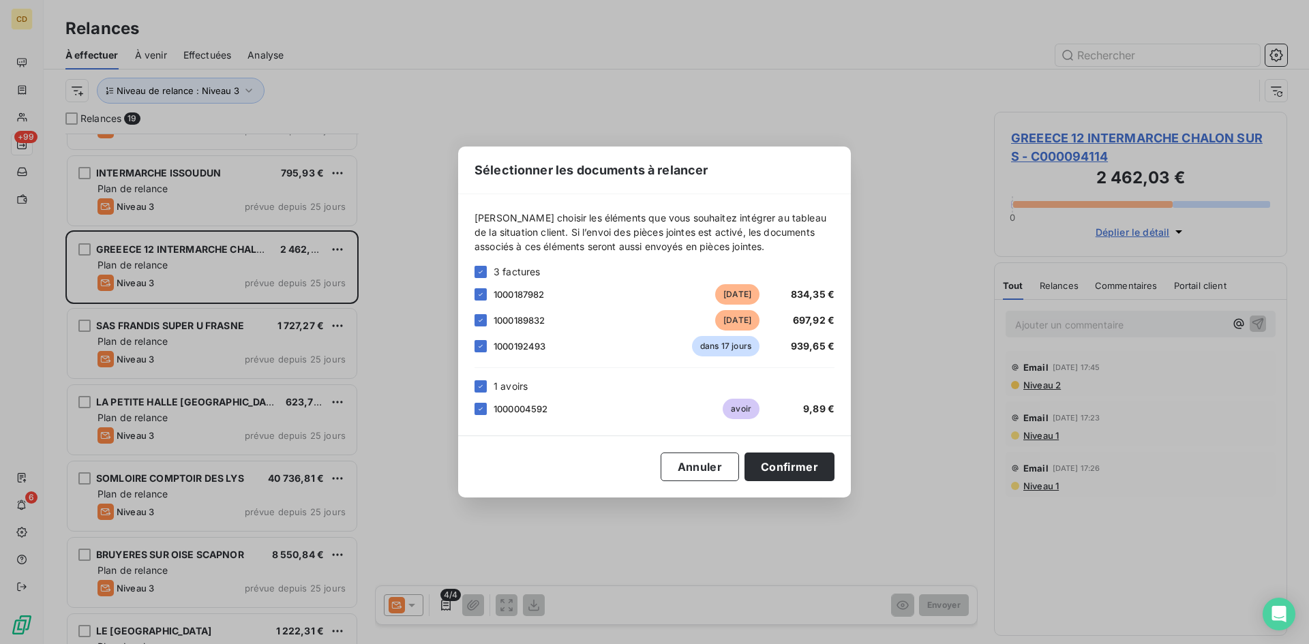
click at [443, 601] on div "Sélectionner les documents à relancer [PERSON_NAME] choisir les éléments que vo…" at bounding box center [654, 322] width 1309 height 644
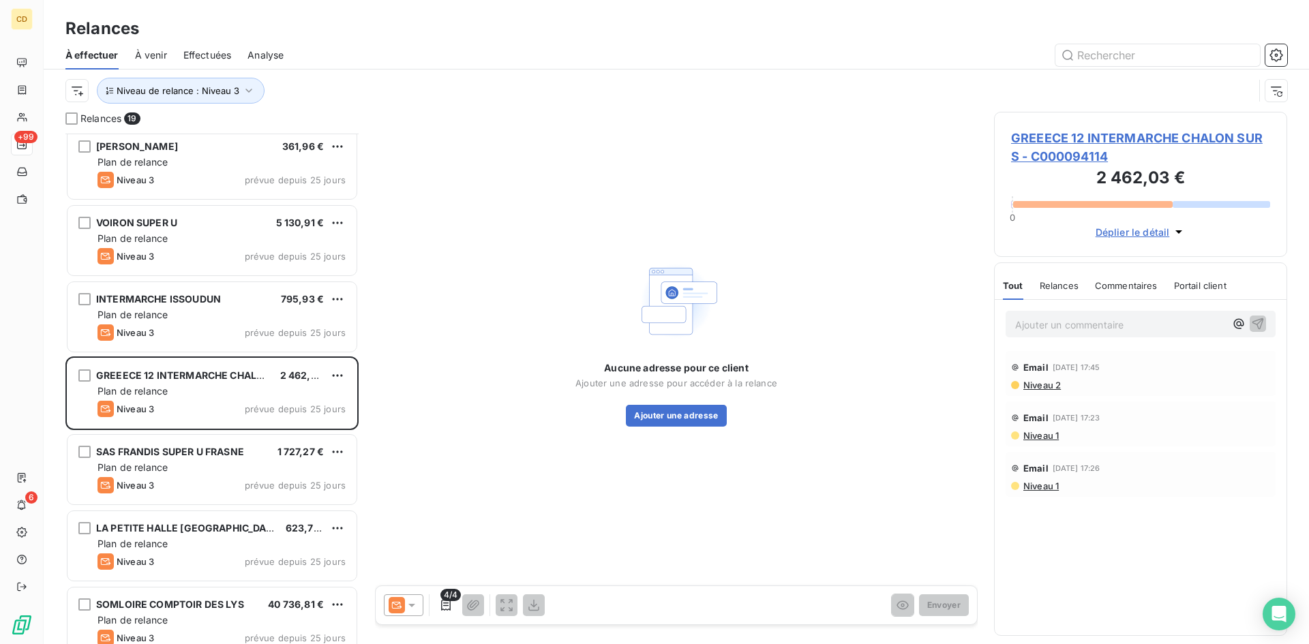
scroll to position [531, 0]
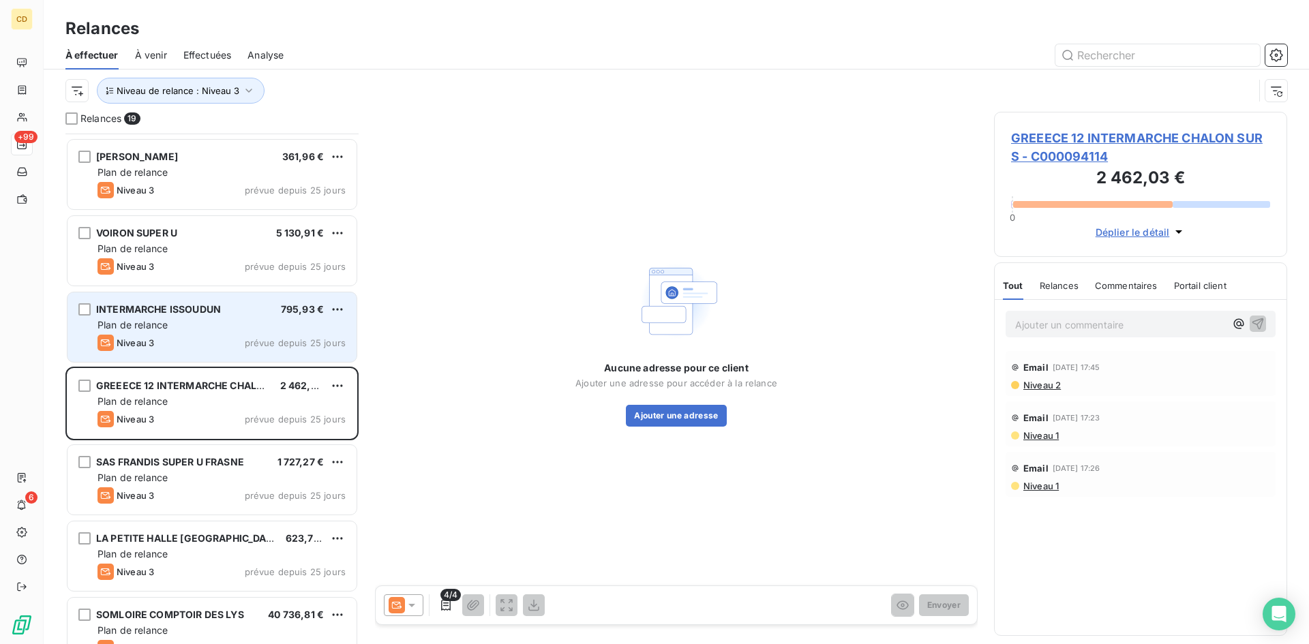
click at [183, 326] on div "Plan de relance" at bounding box center [221, 325] width 248 height 14
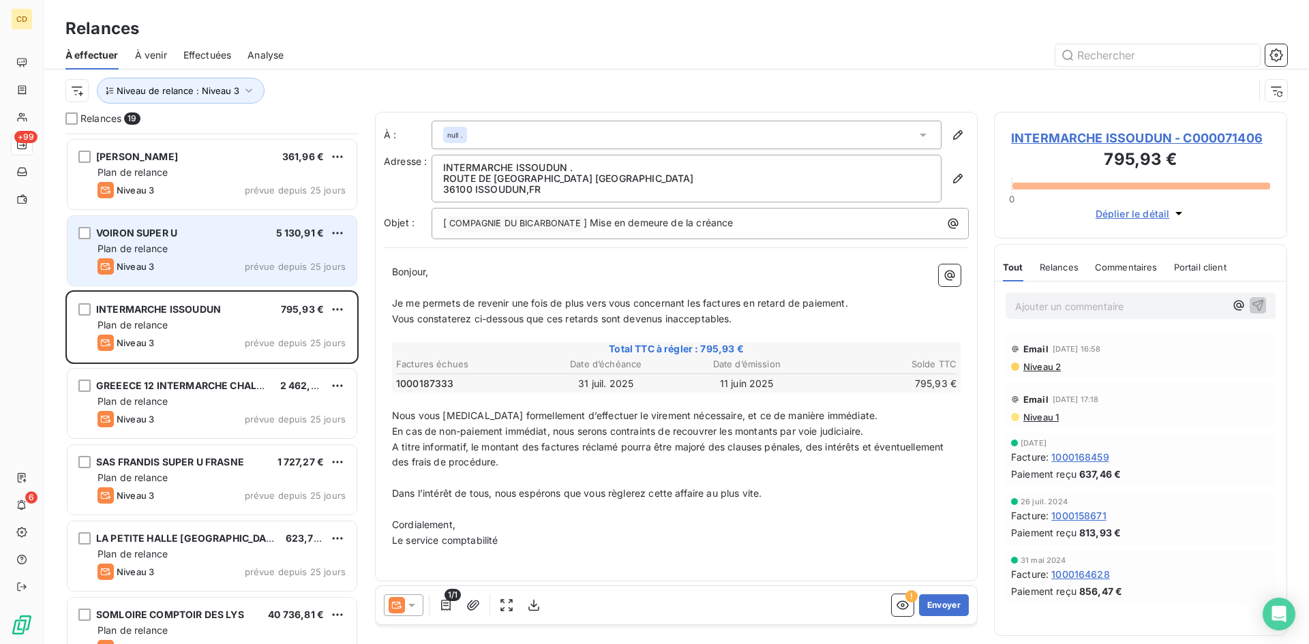
click at [134, 256] on div "VOIRON SUPER U 5 130,91 € Plan de relance Niveau 3 prévue depuis 25 jours" at bounding box center [211, 251] width 289 height 70
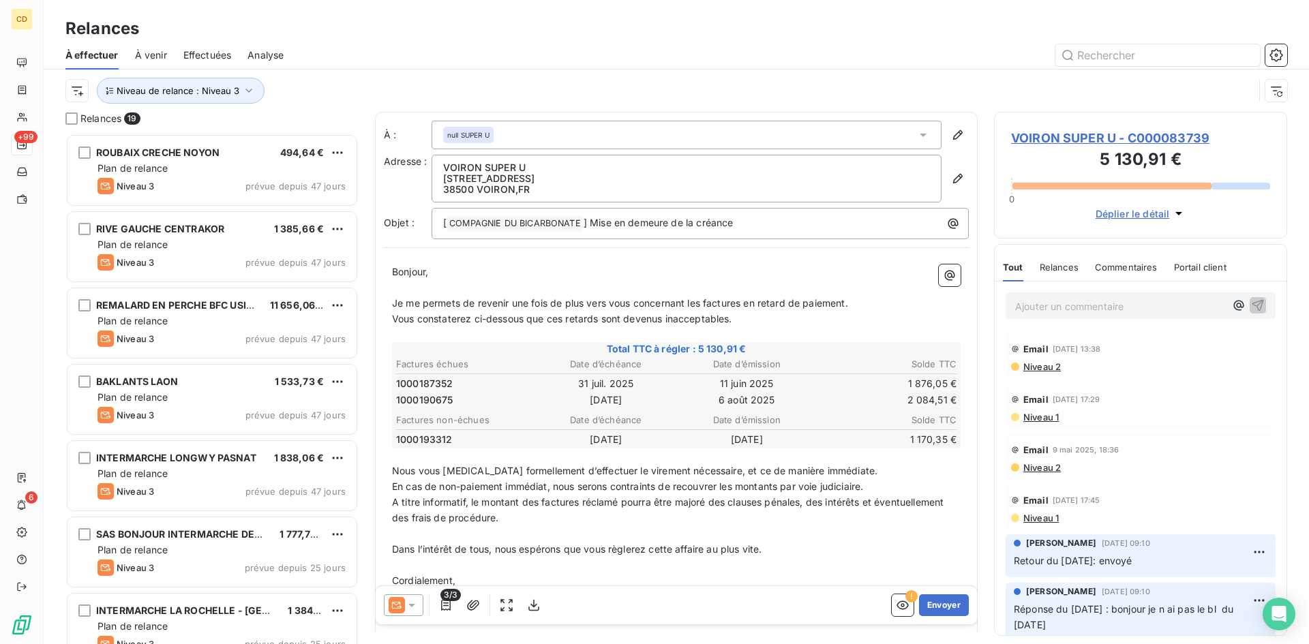
click at [198, 51] on span "Effectuées" at bounding box center [207, 55] width 48 height 14
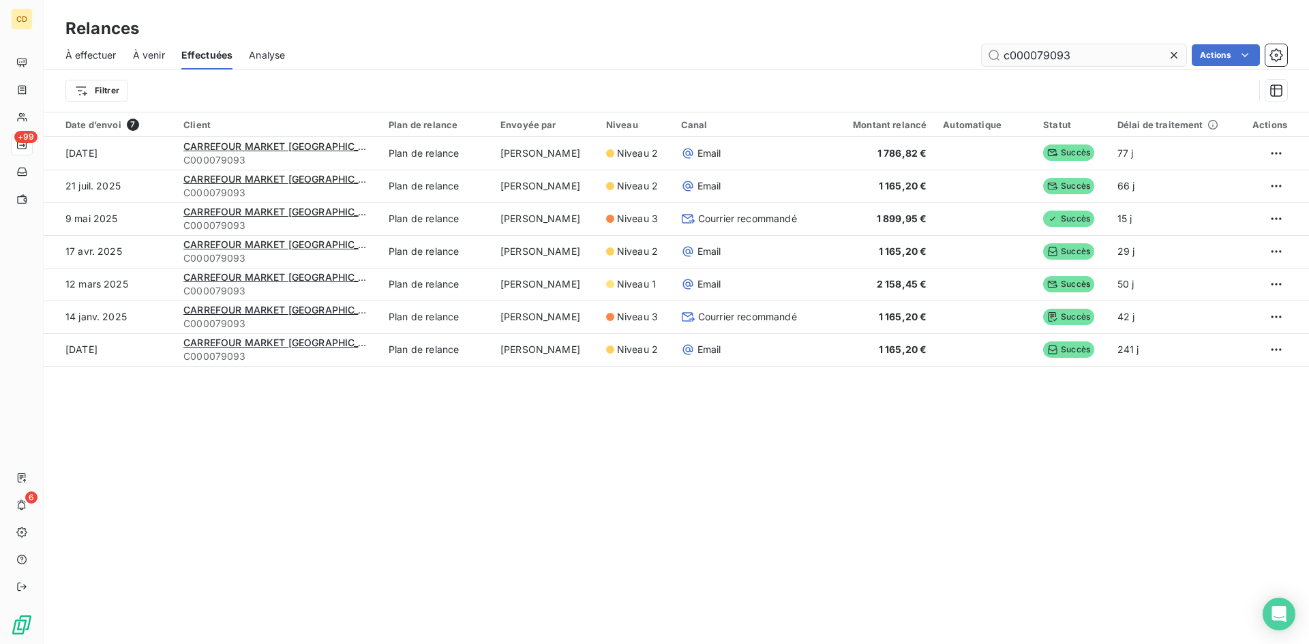
click at [1065, 61] on input "c000079093" at bounding box center [1083, 55] width 204 height 22
drag, startPoint x: 1071, startPoint y: 57, endPoint x: 1037, endPoint y: 54, distance: 33.6
click at [1037, 54] on input "c000079093" at bounding box center [1083, 55] width 204 height 22
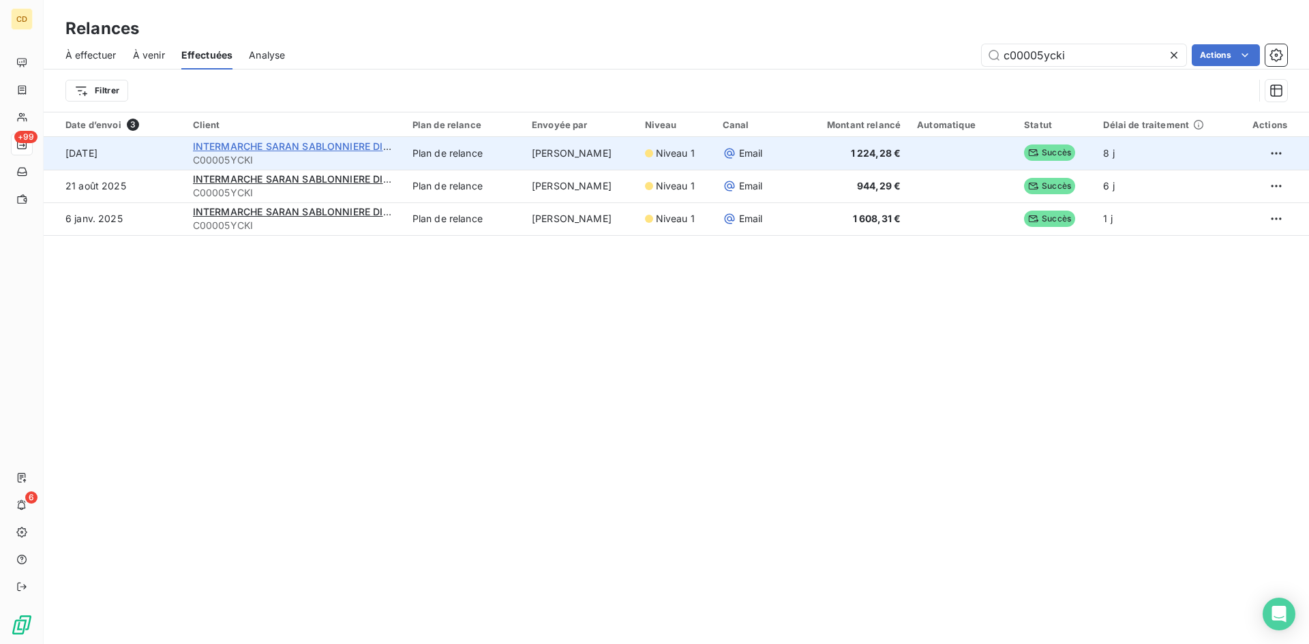
type input "c00005ycki"
click at [318, 148] on span "INTERMARCHE SARAN SABLONNIERE DISTR" at bounding box center [297, 146] width 209 height 12
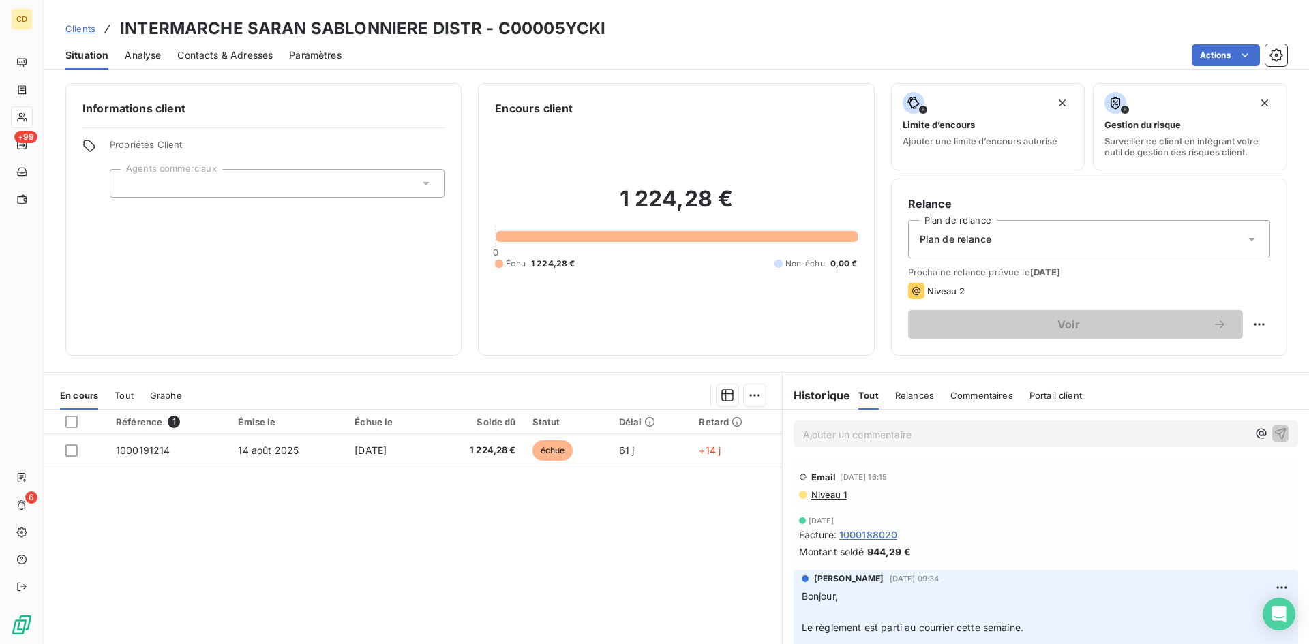
click at [875, 430] on p "Ajouter un commentaire ﻿" at bounding box center [1025, 434] width 444 height 17
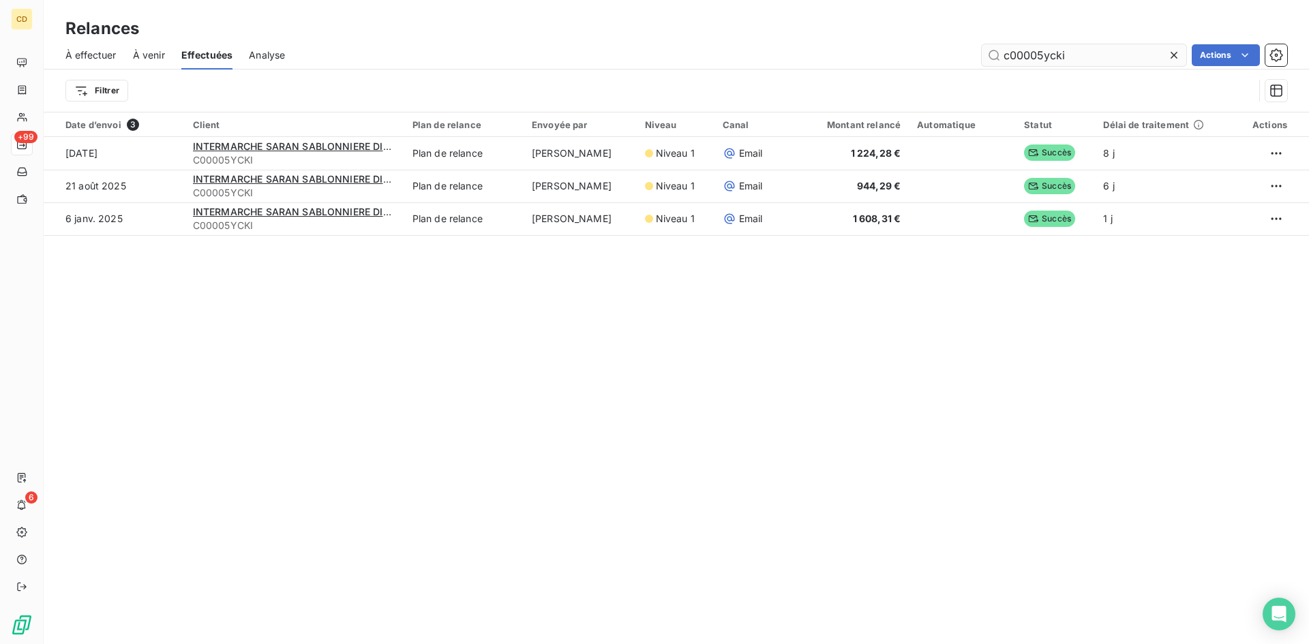
drag, startPoint x: 1076, startPoint y: 55, endPoint x: 1050, endPoint y: 54, distance: 25.9
click at [1050, 54] on input "c00005ycki" at bounding box center [1083, 55] width 204 height 22
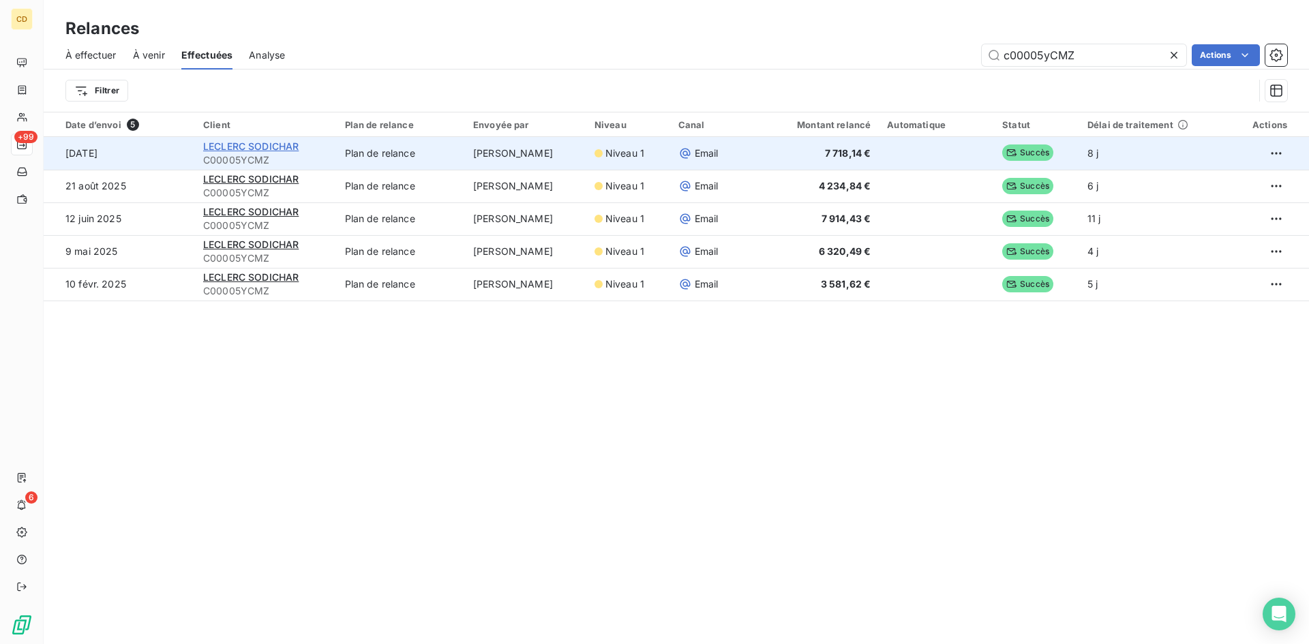
type input "c00005yCMZ"
click at [267, 145] on span "LECLERC SODICHAR" at bounding box center [250, 146] width 95 height 12
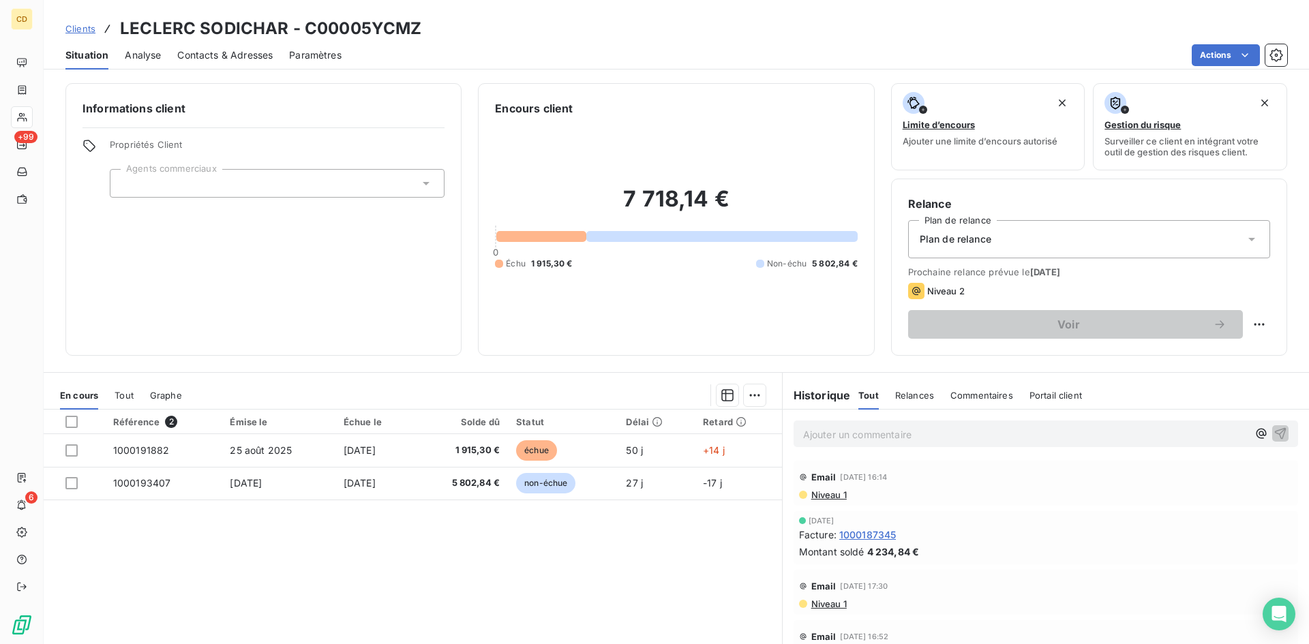
click at [874, 429] on p "Ajouter un commentaire ﻿" at bounding box center [1025, 434] width 444 height 17
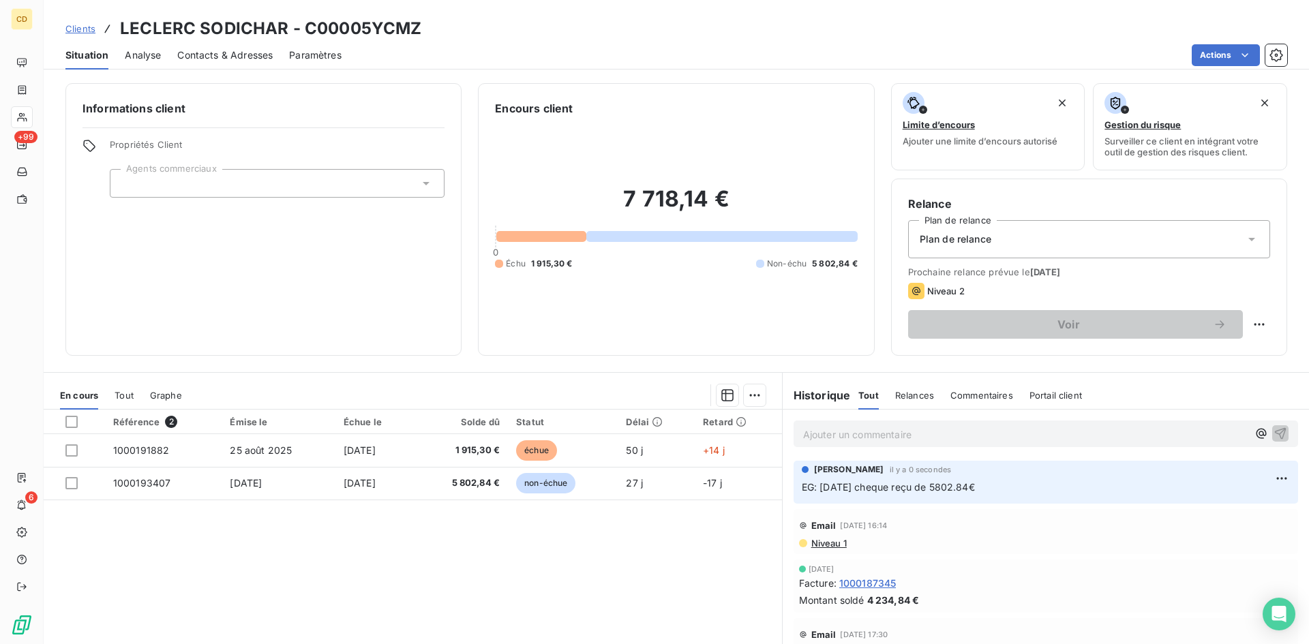
click at [819, 546] on span "Niveau 1" at bounding box center [828, 543] width 37 height 11
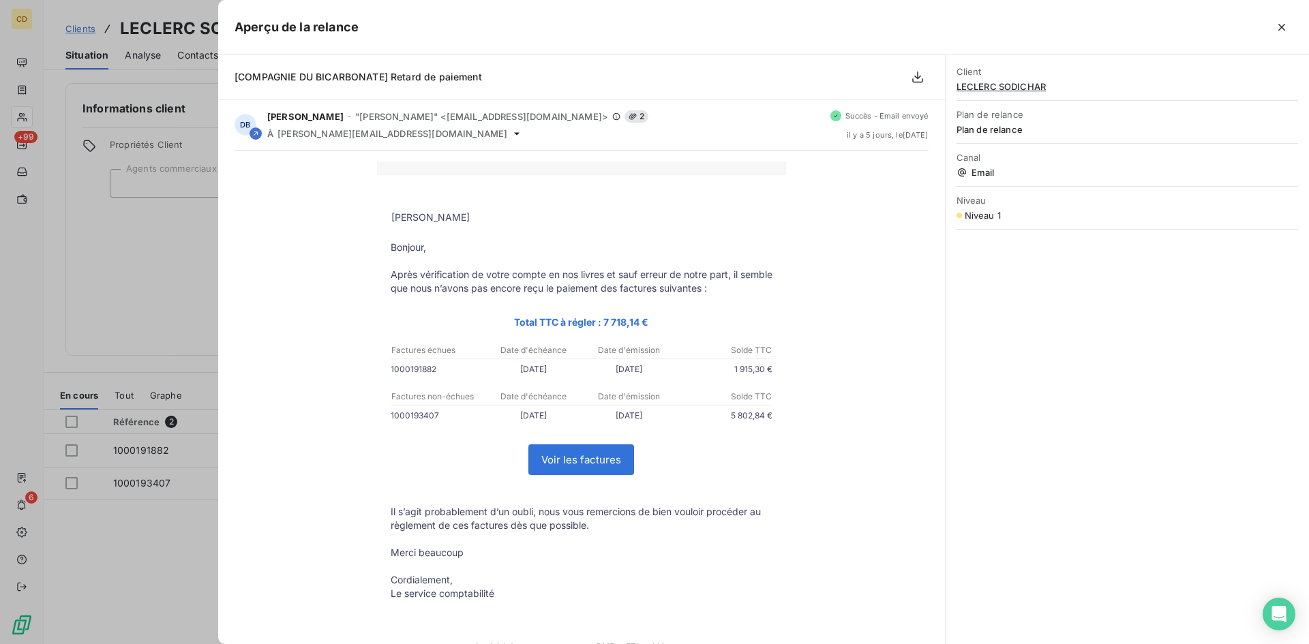
click at [1286, 29] on button "button" at bounding box center [1281, 27] width 22 height 22
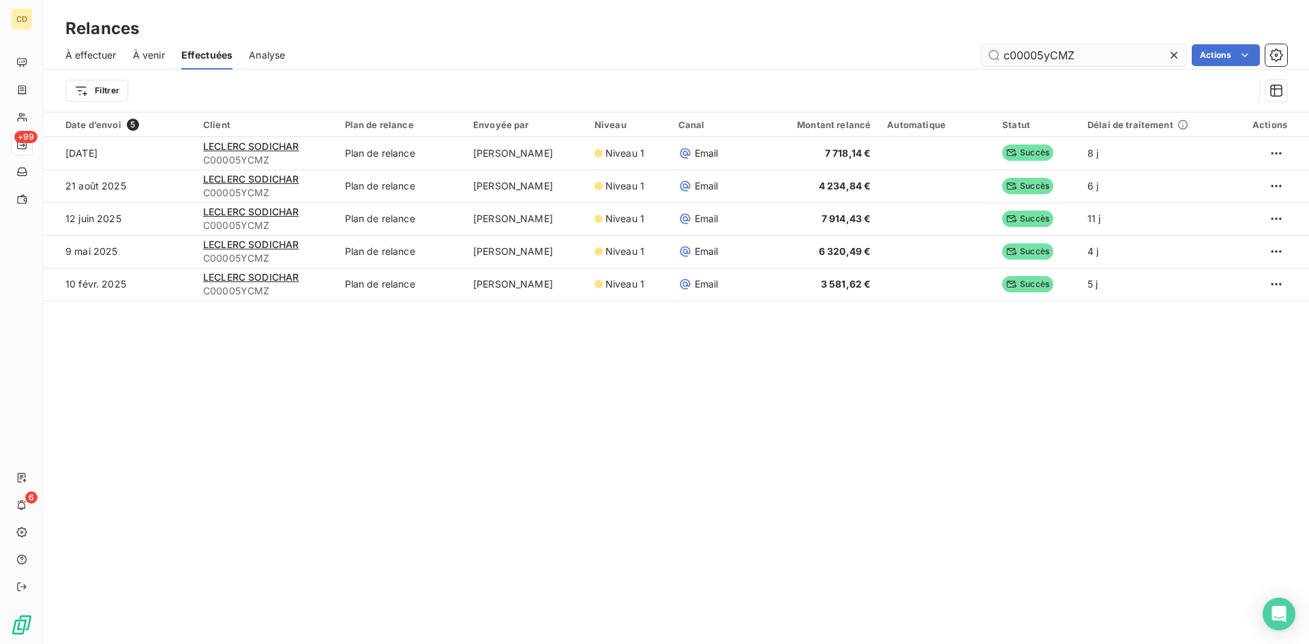
drag, startPoint x: 1078, startPoint y: 53, endPoint x: 1037, endPoint y: 55, distance: 40.9
click at [1037, 55] on input "c00005yCMZ" at bounding box center [1083, 55] width 204 height 22
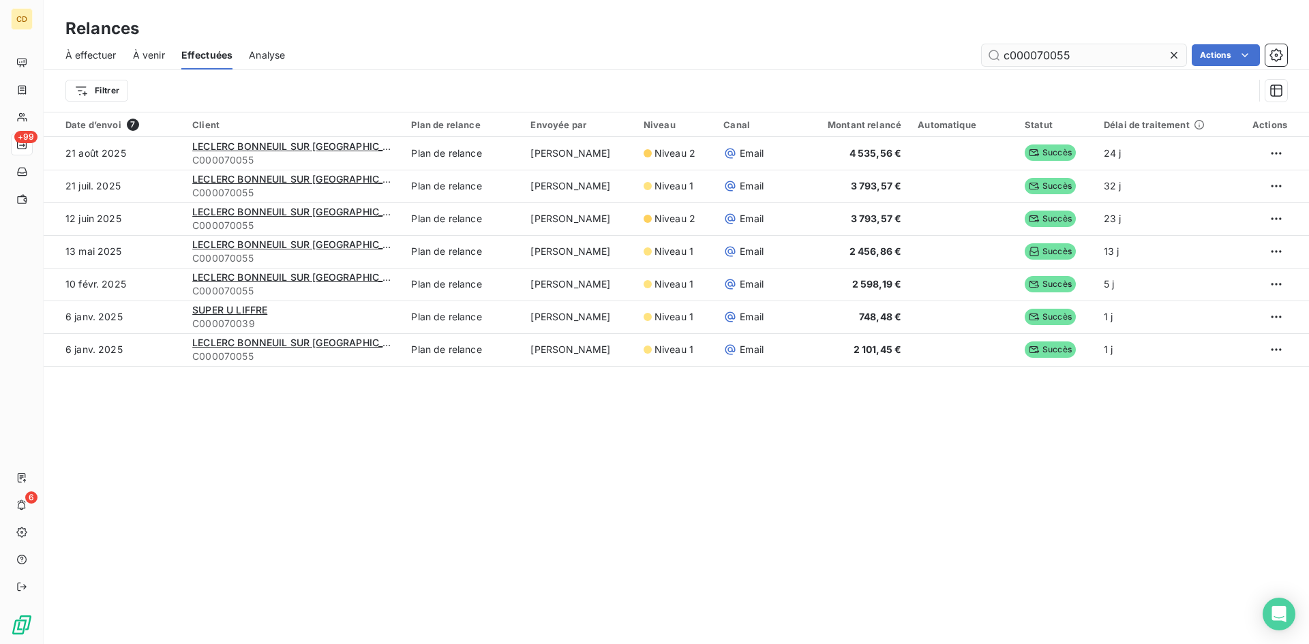
type input "c000070055"
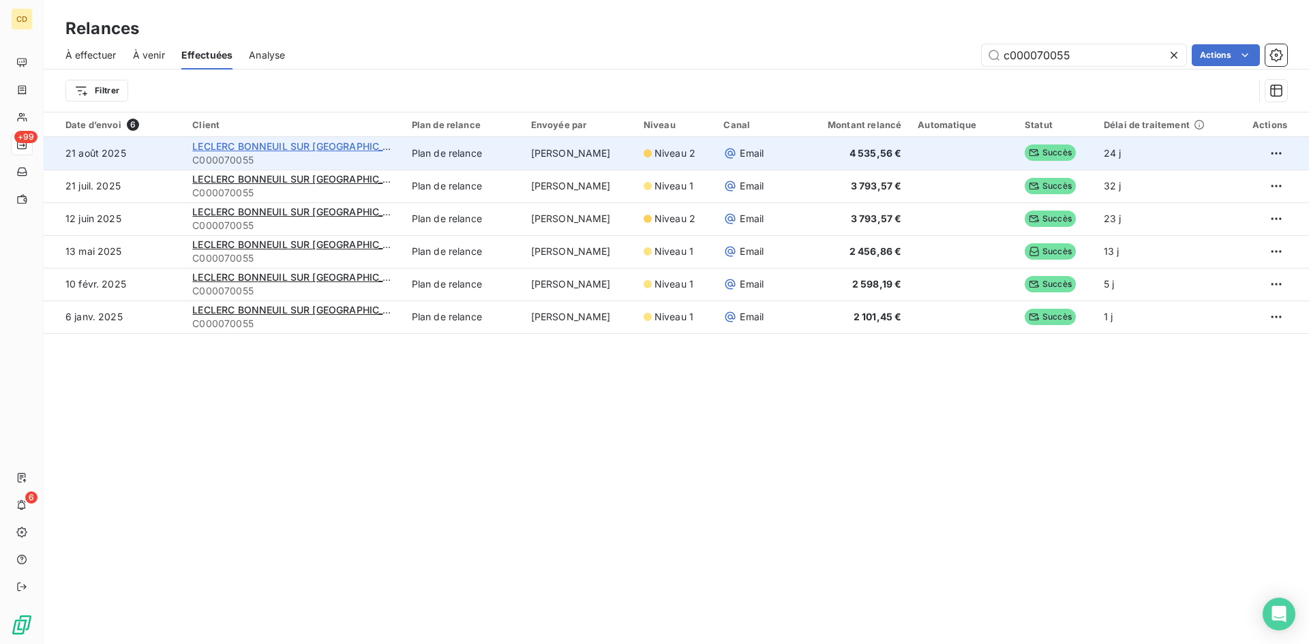
click at [254, 144] on span "LECLERC BONNEUIL SUR [GEOGRAPHIC_DATA]" at bounding box center [301, 146] width 219 height 12
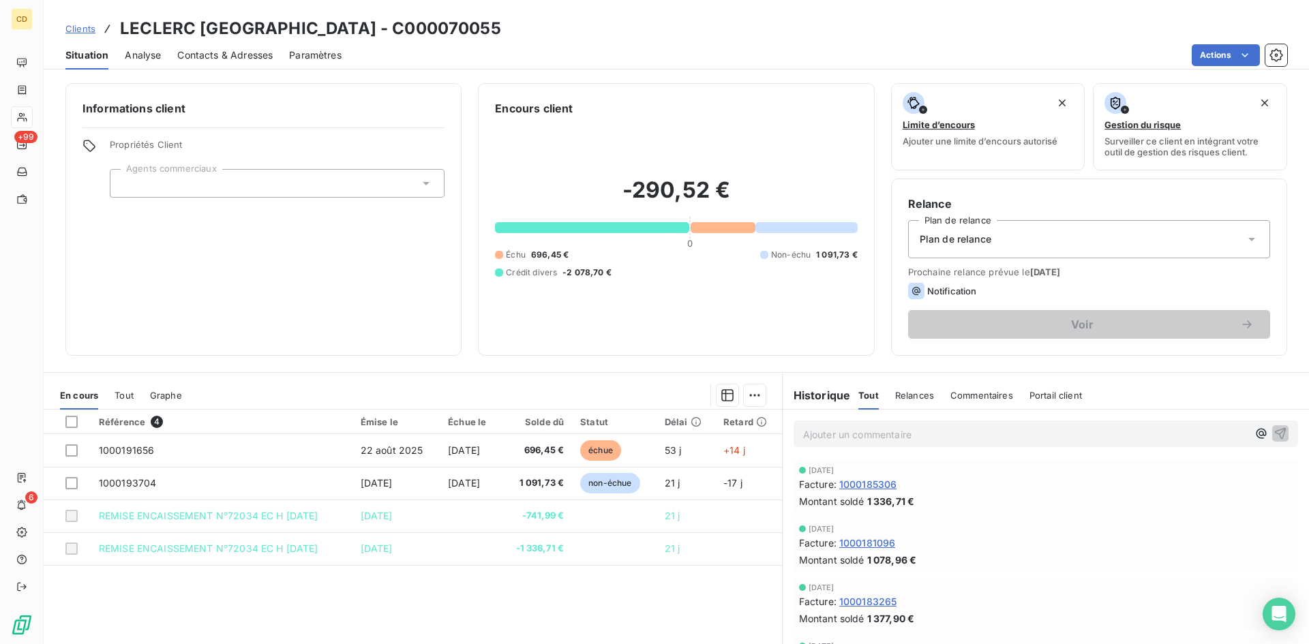
click at [803, 435] on p "Ajouter un commentaire ﻿" at bounding box center [1025, 434] width 444 height 17
